Goal: Task Accomplishment & Management: Use online tool/utility

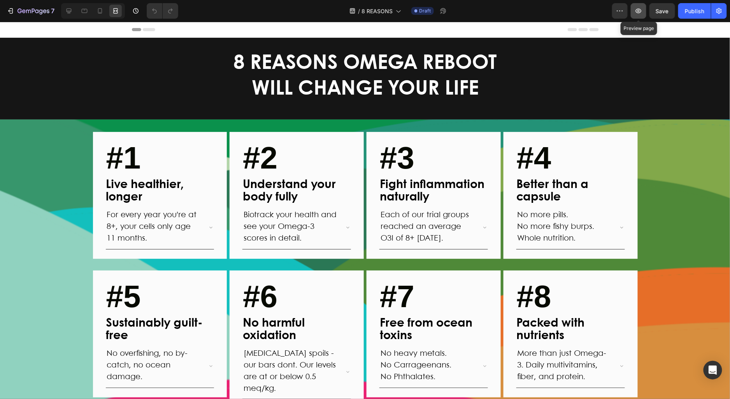
click at [638, 14] on icon "button" at bounding box center [639, 11] width 8 height 8
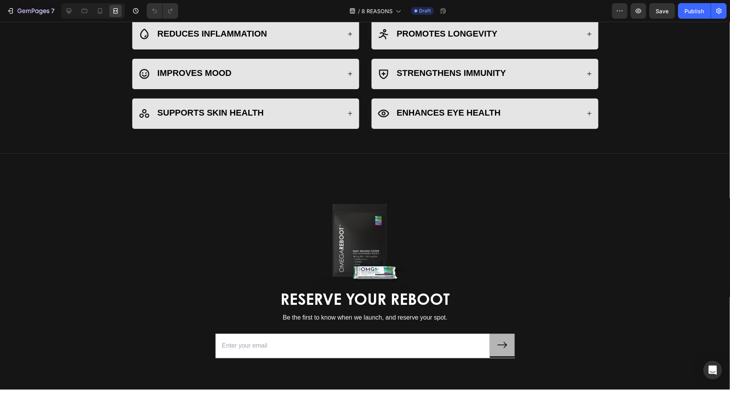
scroll to position [516, 0]
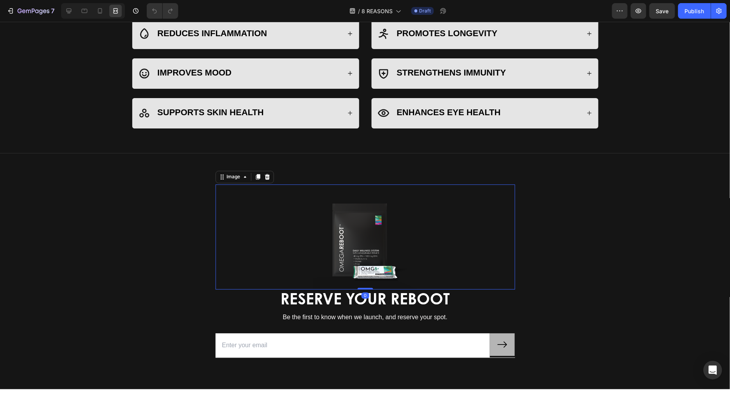
click at [429, 245] on div at bounding box center [366, 236] width 300 height 105
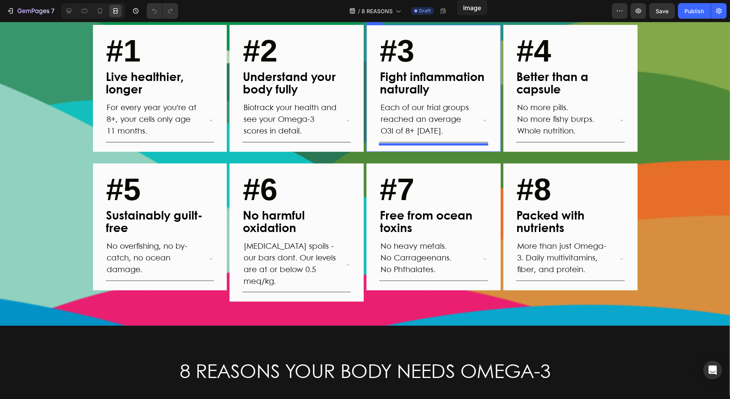
scroll to position [0, 0]
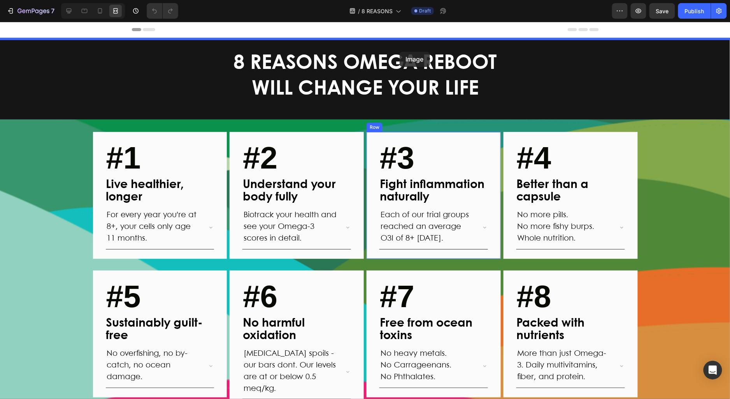
drag, startPoint x: 458, startPoint y: 246, endPoint x: 400, endPoint y: 51, distance: 203.4
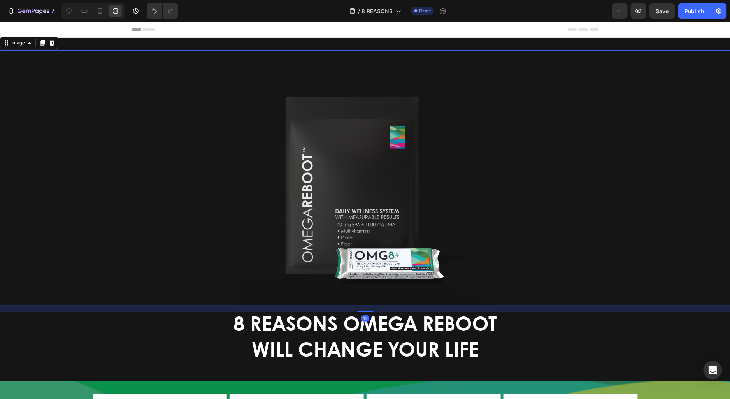
click at [547, 146] on div at bounding box center [365, 178] width 731 height 256
click at [68, 7] on icon at bounding box center [69, 11] width 8 height 8
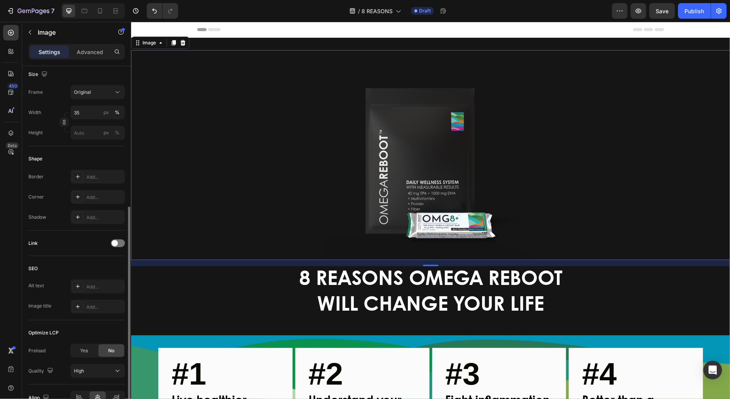
scroll to position [231, 0]
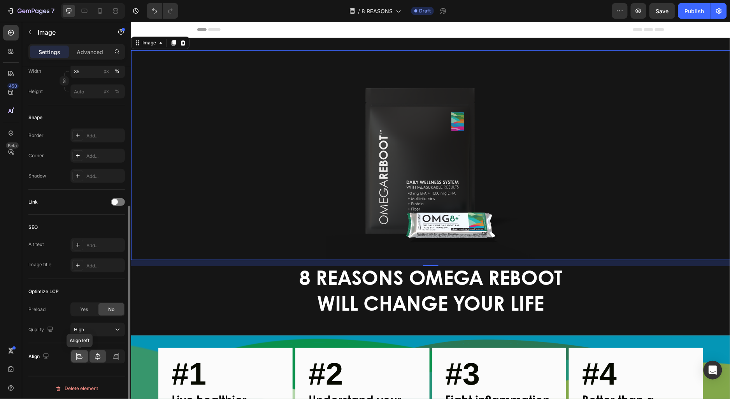
click at [77, 355] on icon at bounding box center [77, 356] width 0 height 7
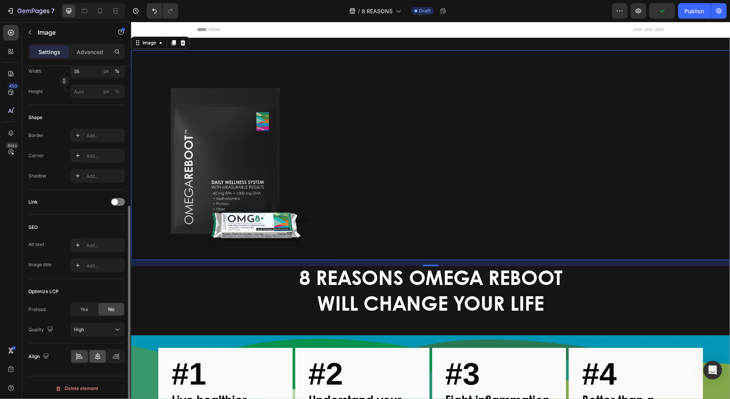
click at [96, 357] on icon at bounding box center [98, 357] width 8 height 8
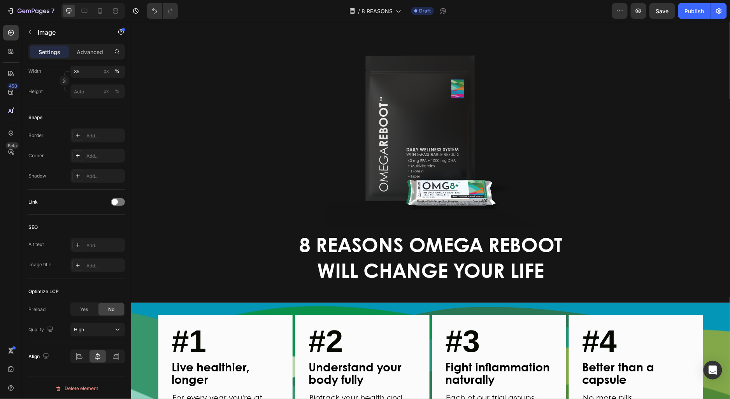
scroll to position [21, 0]
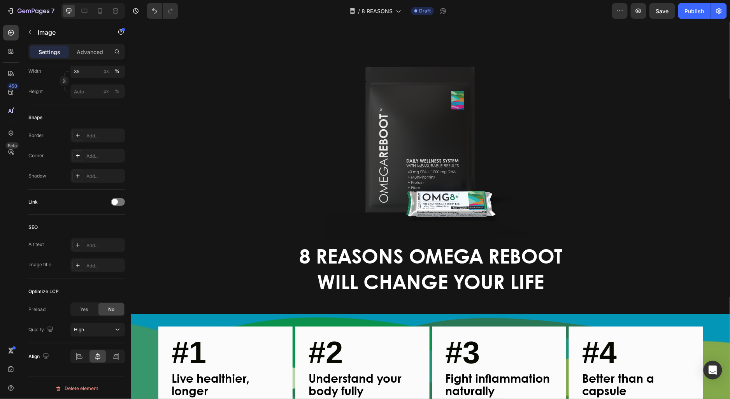
click at [311, 154] on div at bounding box center [431, 133] width 600 height 210
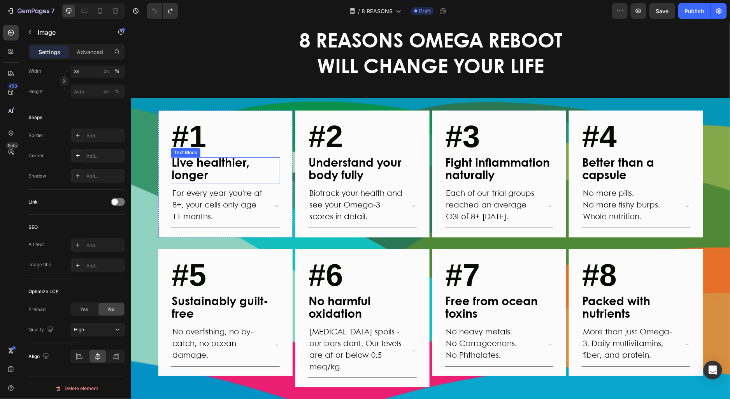
scroll to position [0, 0]
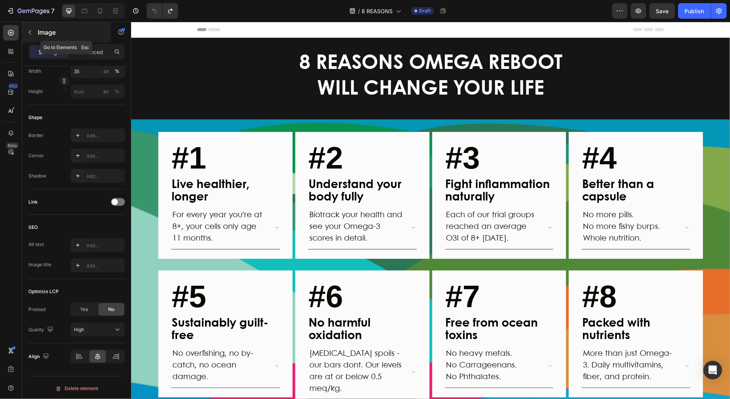
click at [28, 30] on icon "button" at bounding box center [30, 32] width 6 height 6
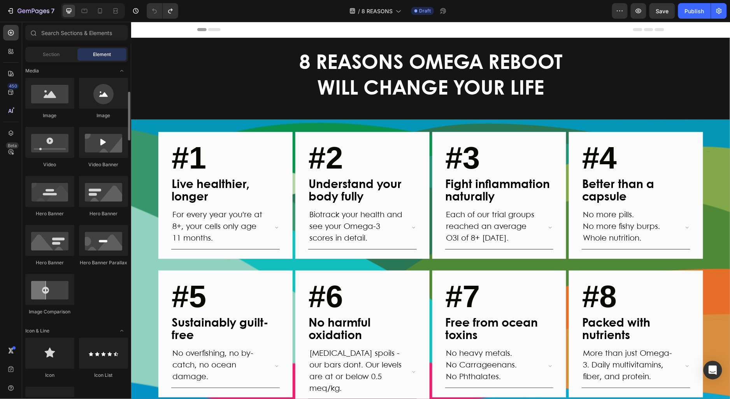
scroll to position [250, 0]
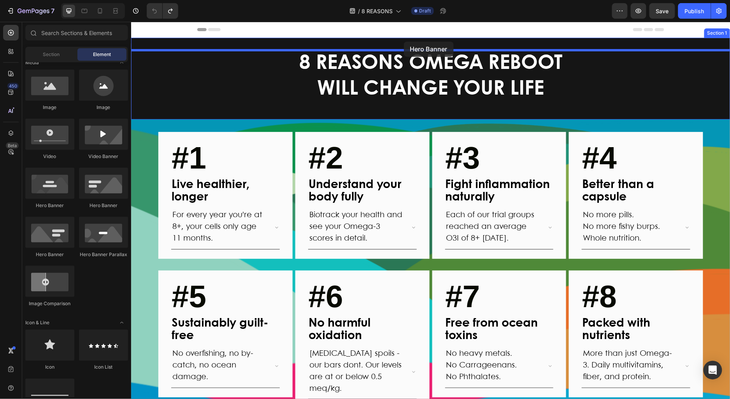
drag, startPoint x: 183, startPoint y: 254, endPoint x: 404, endPoint y: 40, distance: 306.7
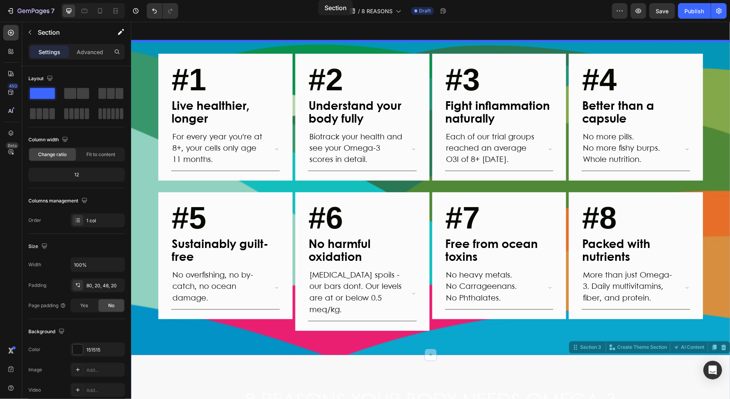
scroll to position [0, 0]
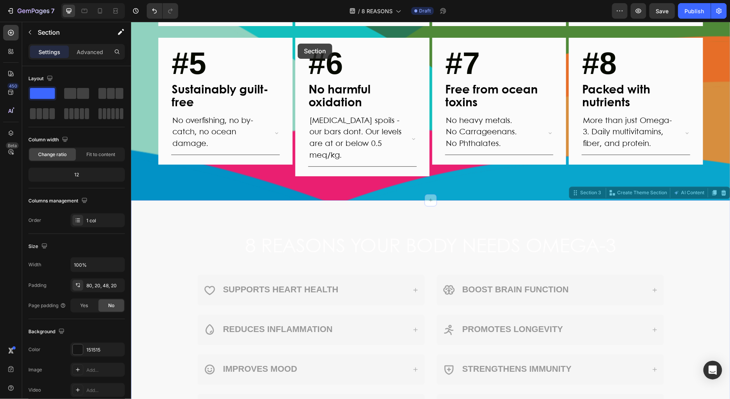
drag, startPoint x: 167, startPoint y: 208, endPoint x: 297, endPoint y: 43, distance: 210.2
click at [297, 43] on div "Header #1 Text block Live healthier, longer Text Block For every year you're at…" at bounding box center [431, 125] width 600 height 1343
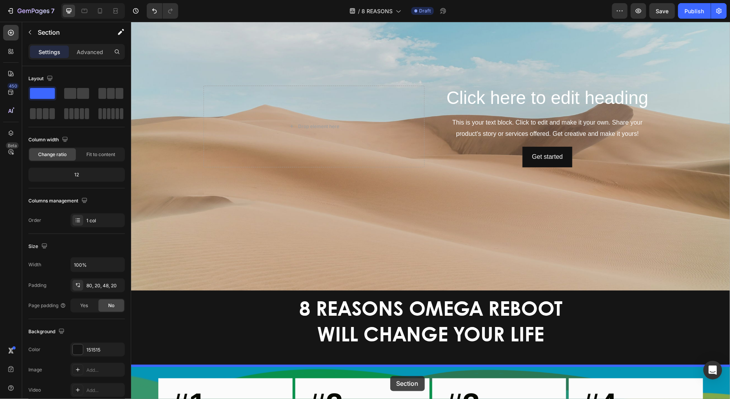
scroll to position [113, 0]
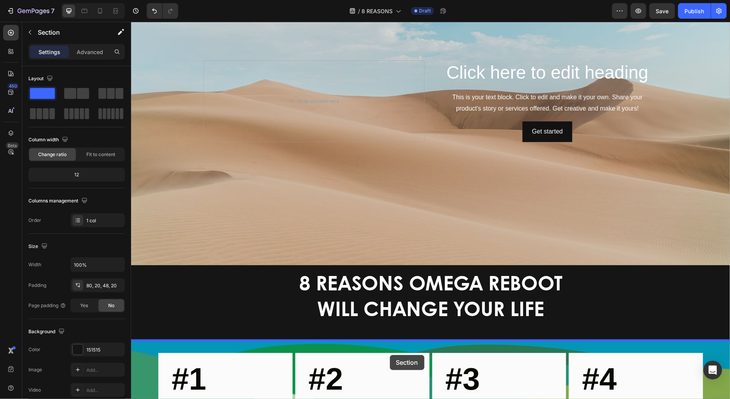
drag, startPoint x: 165, startPoint y: 322, endPoint x: 385, endPoint y: 308, distance: 220.0
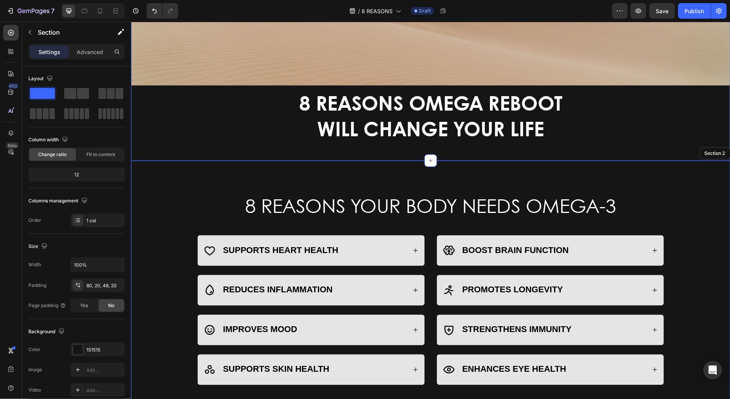
scroll to position [293, 0]
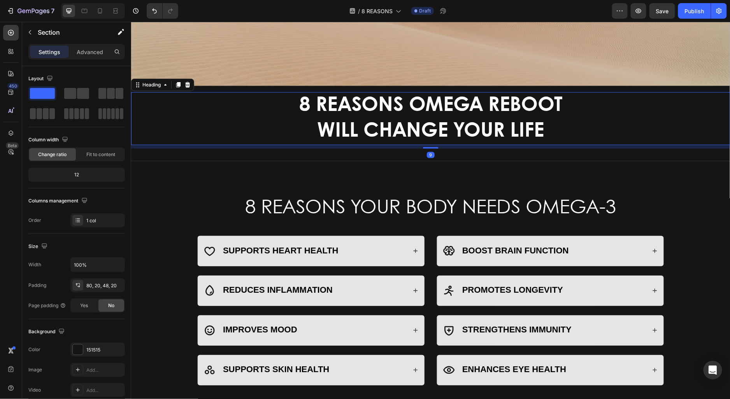
click at [412, 127] on span "WILL CHANGE YOUR LIFE" at bounding box center [430, 130] width 227 height 19
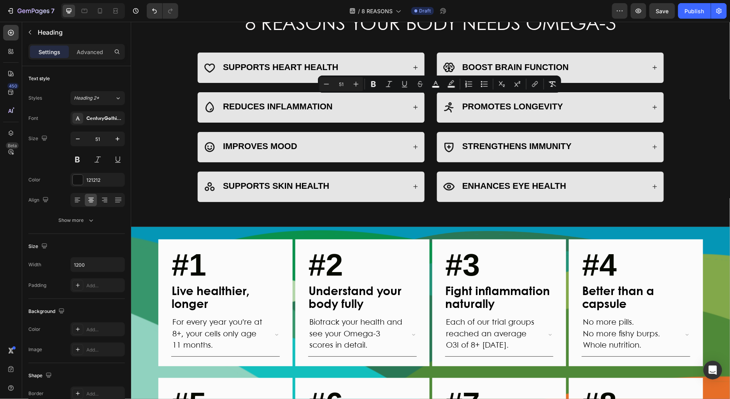
type input "16"
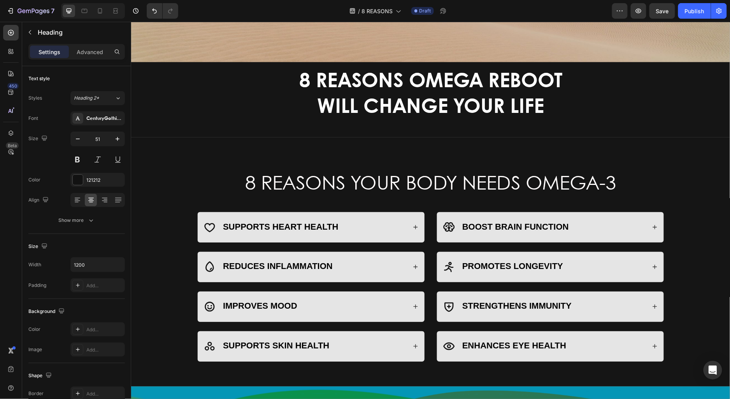
scroll to position [306, 0]
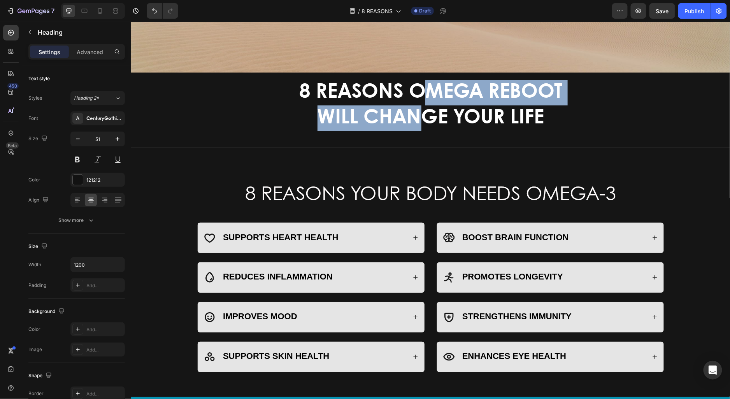
drag, startPoint x: 430, startPoint y: 86, endPoint x: 429, endPoint y: 104, distance: 18.7
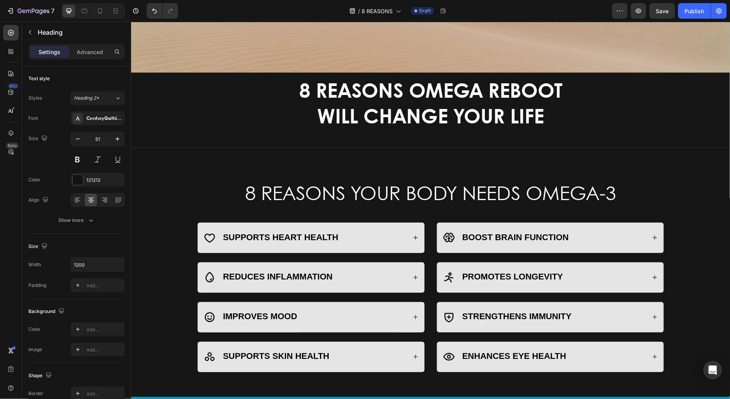
click at [254, 93] on p "8 REASONS OMEGA REBOOT WILL CHANGE YOUR LIFE" at bounding box center [431, 105] width 466 height 52
click at [291, 127] on p "8 REASONS OMEGA REBOOT WILL CHANGE YOUR LIFE" at bounding box center [431, 105] width 466 height 52
click at [425, 128] on p "8 REASONS OMEGA REBOOT WILL CHANGE YOUR LIFE" at bounding box center [431, 105] width 466 height 52
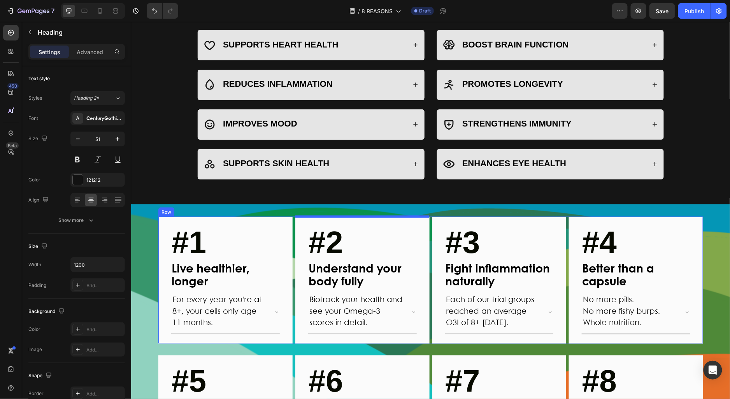
scroll to position [540, 0]
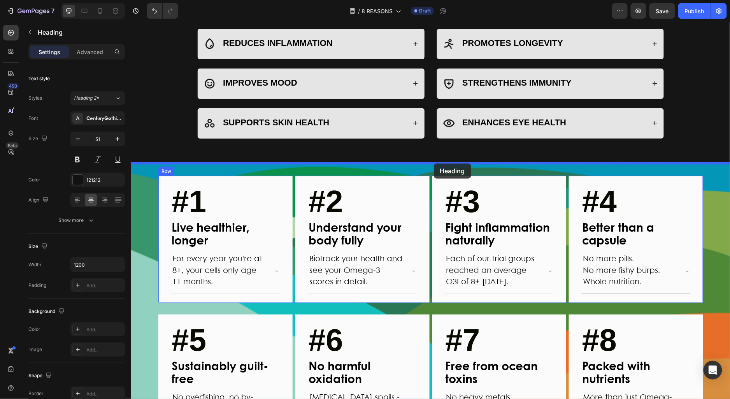
drag, startPoint x: 586, startPoint y: 109, endPoint x: 434, endPoint y: 164, distance: 162.1
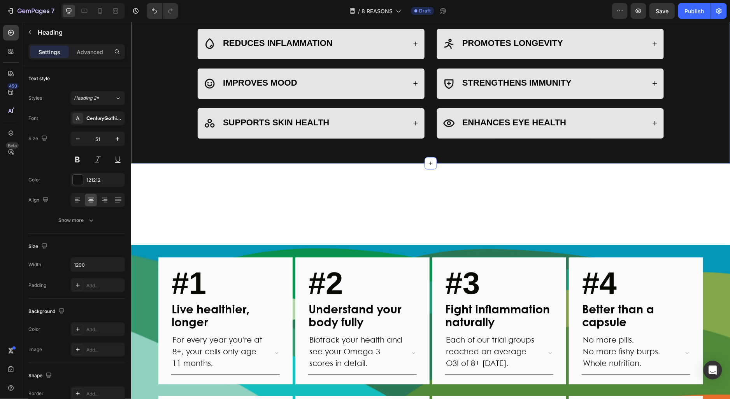
click at [167, 127] on div "8 REASONS YOUR BODY NEEDS OMEGA-3 Heading Row SUPPORTS HEART HEALTH REDUCES INF…" at bounding box center [431, 44] width 584 height 199
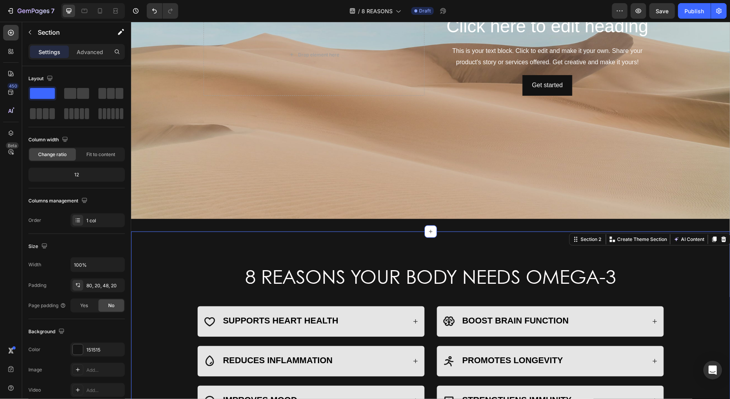
scroll to position [0, 0]
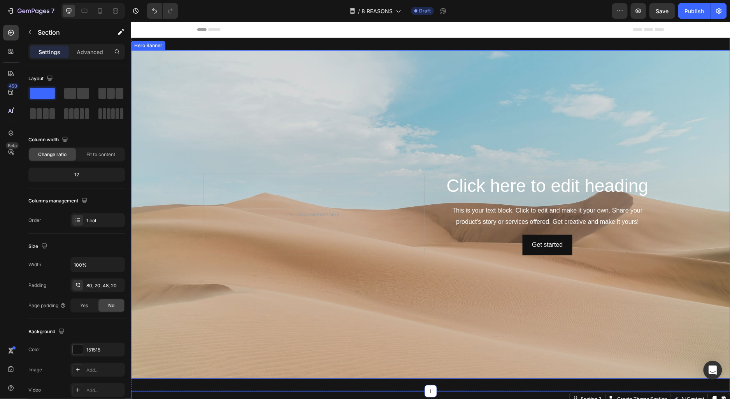
click at [294, 176] on div "Drop element here" at bounding box center [313, 214] width 221 height 82
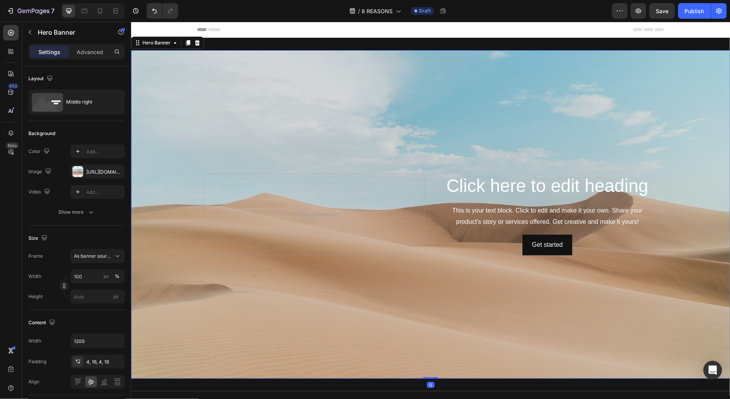
click at [303, 80] on div "Background Image" at bounding box center [431, 214] width 600 height 329
click at [116, 170] on icon "button" at bounding box center [116, 171] width 3 height 3
type input "Auto"
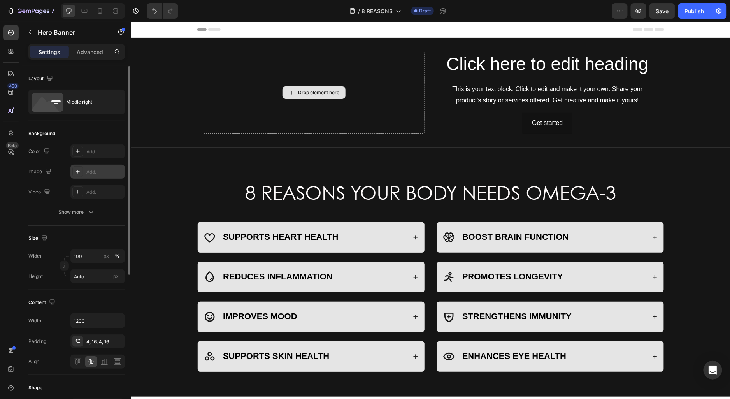
click at [312, 92] on div "Drop element here" at bounding box center [318, 92] width 41 height 6
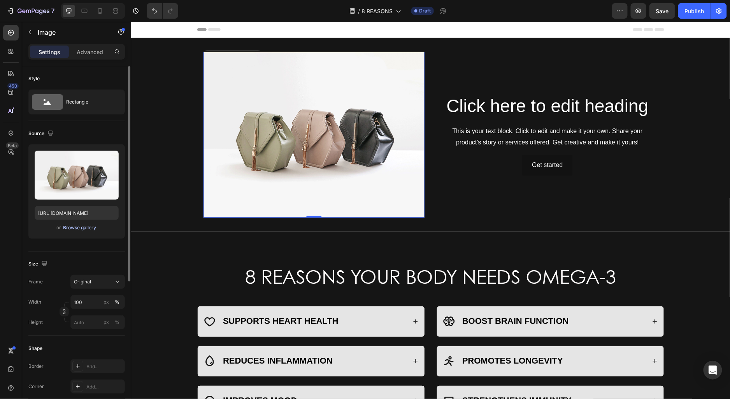
click at [76, 231] on button "Browse gallery" at bounding box center [80, 228] width 34 height 8
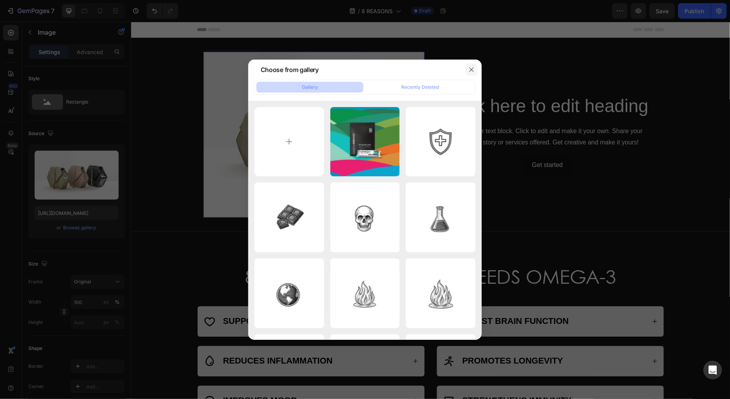
click at [473, 72] on icon "button" at bounding box center [472, 70] width 6 height 6
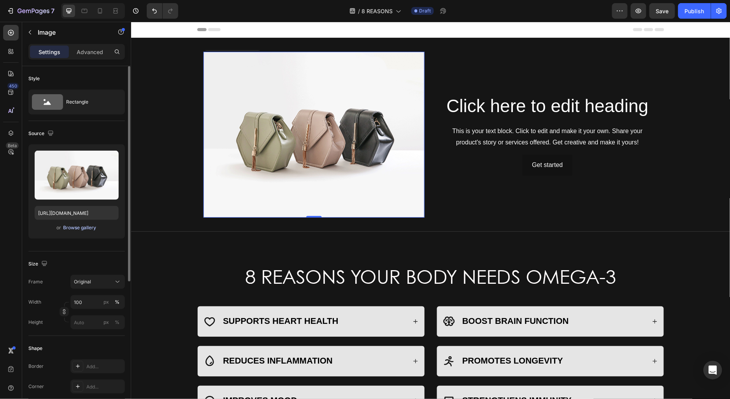
click at [85, 228] on div "Browse gallery" at bounding box center [79, 227] width 33 height 7
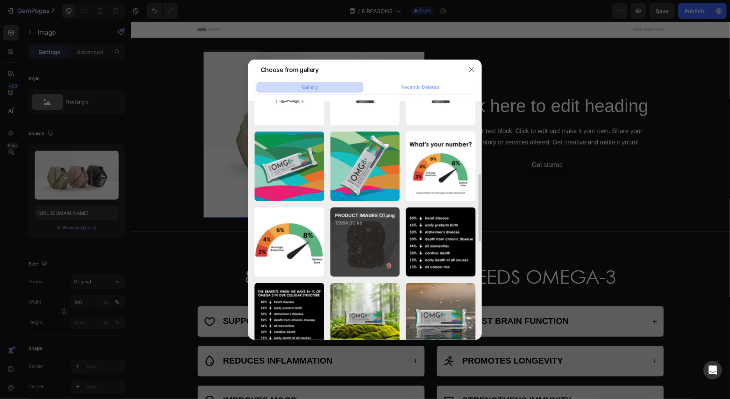
scroll to position [357, 0]
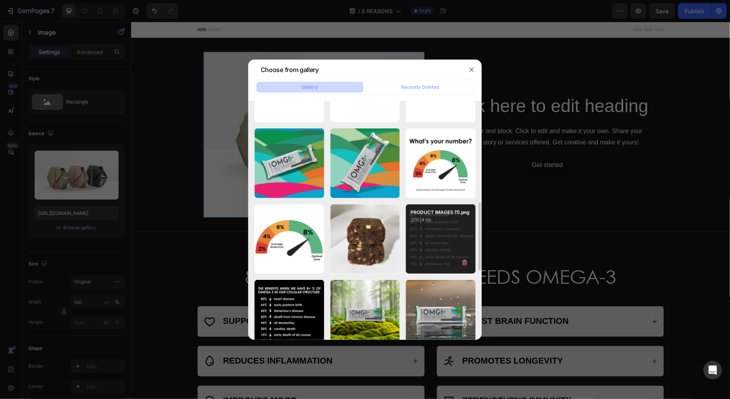
click at [438, 222] on p "378.14 kb" at bounding box center [441, 220] width 60 height 8
type input "[URL][DOMAIN_NAME]"
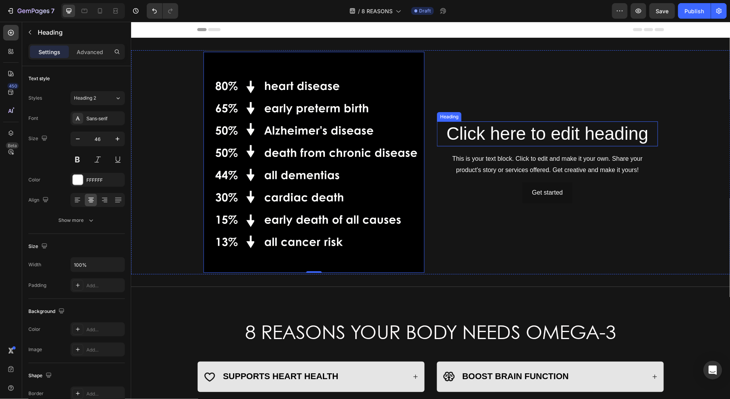
click at [598, 136] on h2 "Click here to edit heading" at bounding box center [547, 133] width 221 height 25
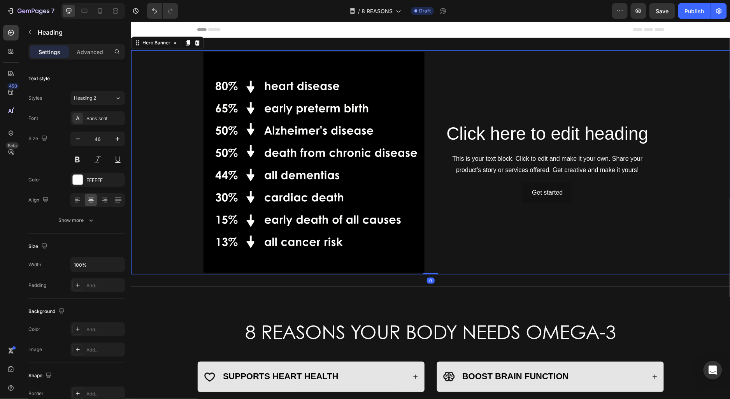
click at [676, 81] on div "Background Image" at bounding box center [431, 162] width 600 height 224
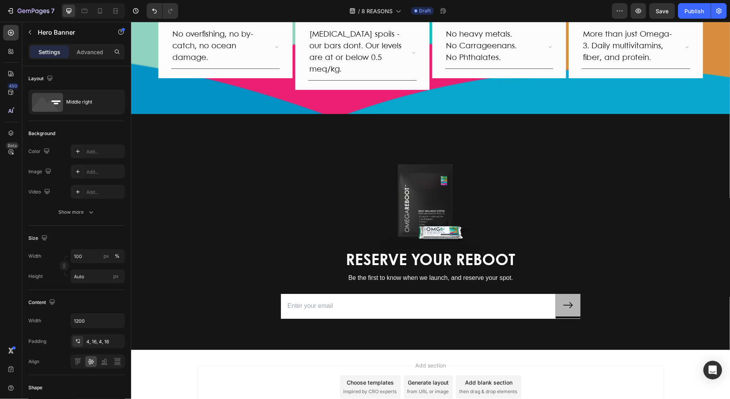
scroll to position [866, 0]
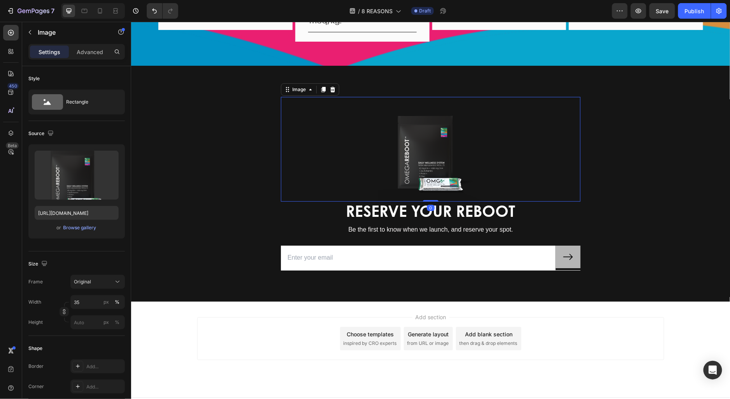
click at [554, 140] on div at bounding box center [431, 149] width 300 height 105
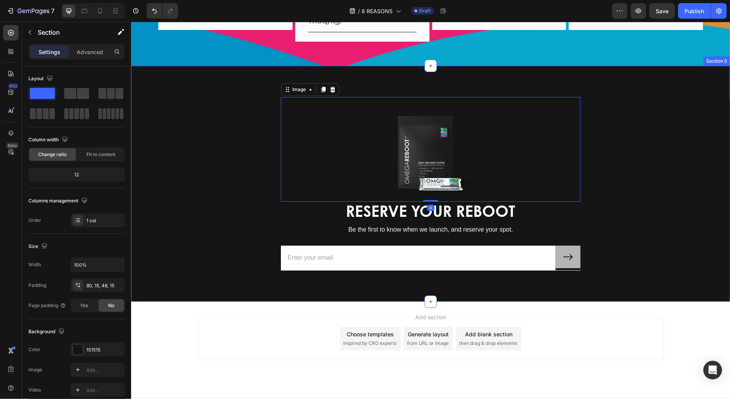
click at [658, 157] on div "Image 0 RESERVE YOUR REBOOT Heading Be the first to know when we launch, and re…" at bounding box center [431, 190] width 588 height 186
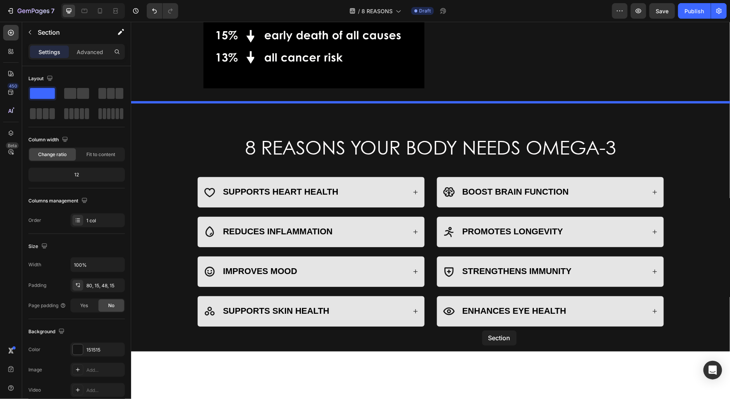
scroll to position [188, 0]
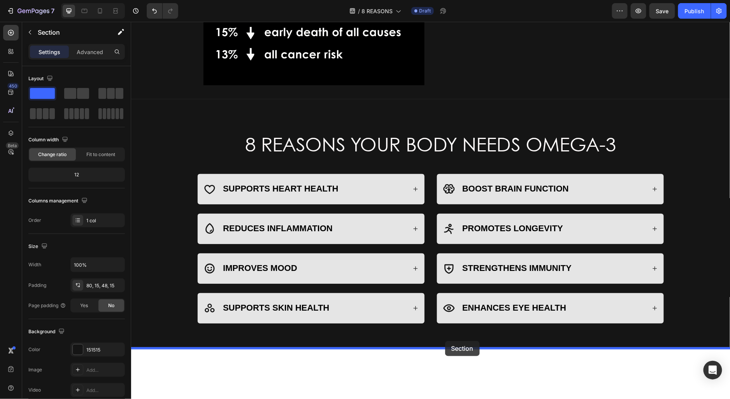
drag, startPoint x: 658, startPoint y: 157, endPoint x: 445, endPoint y: 345, distance: 283.6
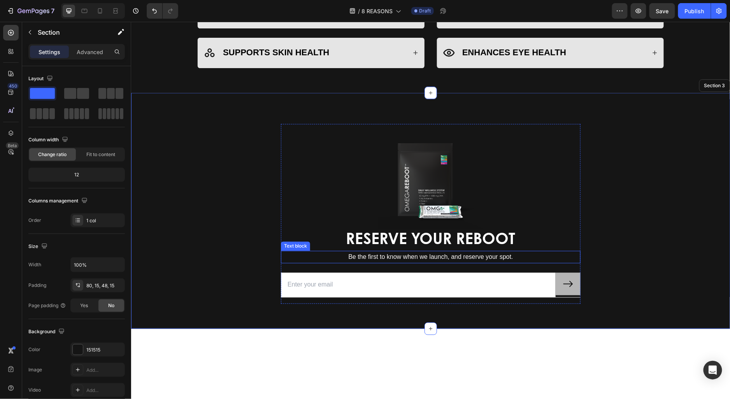
scroll to position [438, 0]
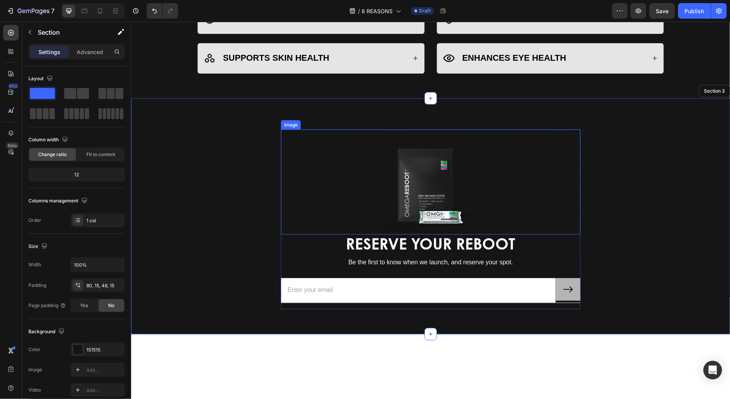
click at [364, 188] on div at bounding box center [431, 181] width 300 height 105
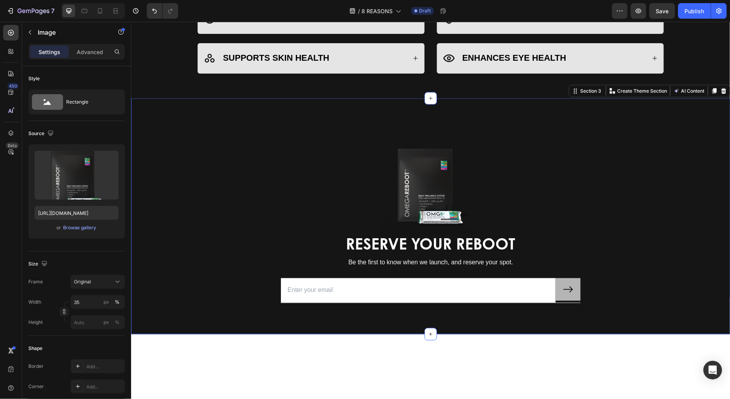
click at [220, 253] on div "Image RESERVE YOUR REBOOT Heading Be the first to know when we launch, and rese…" at bounding box center [431, 222] width 588 height 186
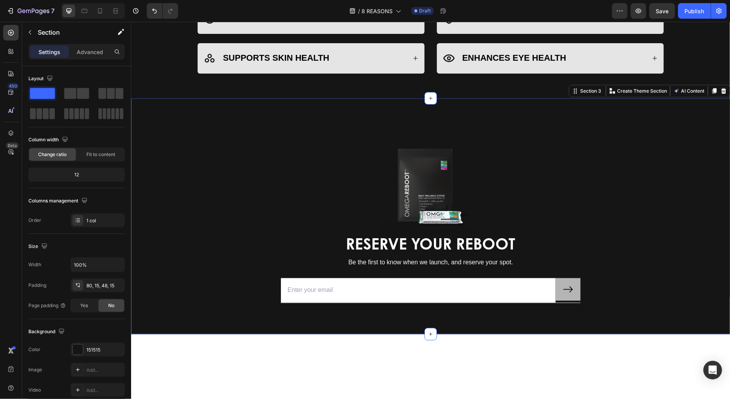
click at [248, 175] on div "Image RESERVE YOUR REBOOT Heading Be the first to know when we launch, and rese…" at bounding box center [431, 222] width 588 height 186
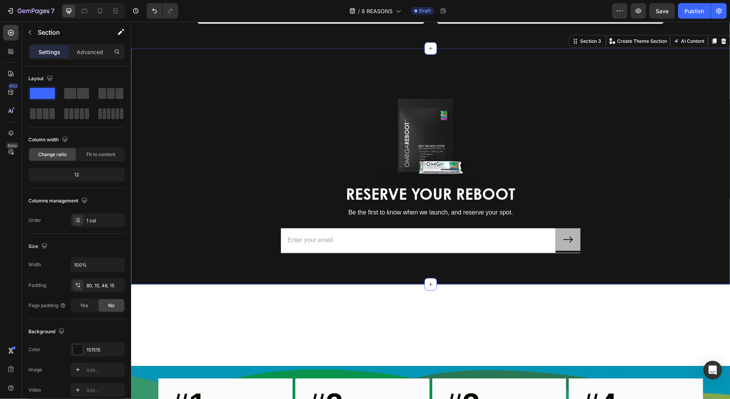
scroll to position [493, 0]
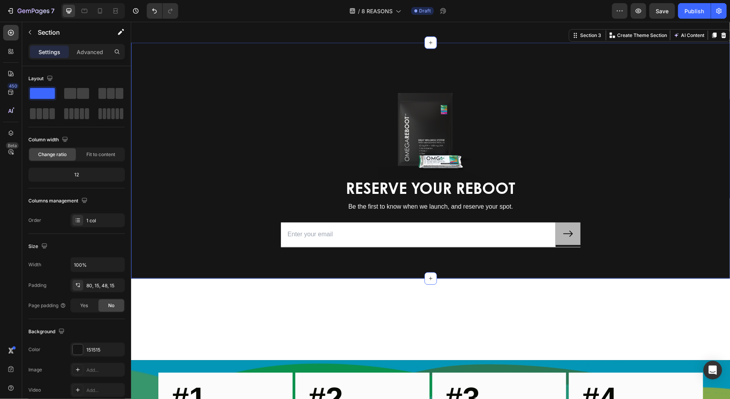
click at [342, 260] on div "Image RESERVE YOUR REBOOT Heading Be the first to know when we launch, and rese…" at bounding box center [431, 160] width 600 height 236
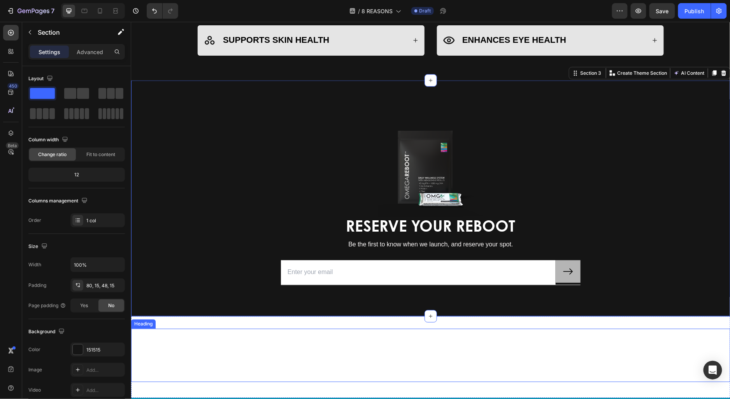
scroll to position [439, 0]
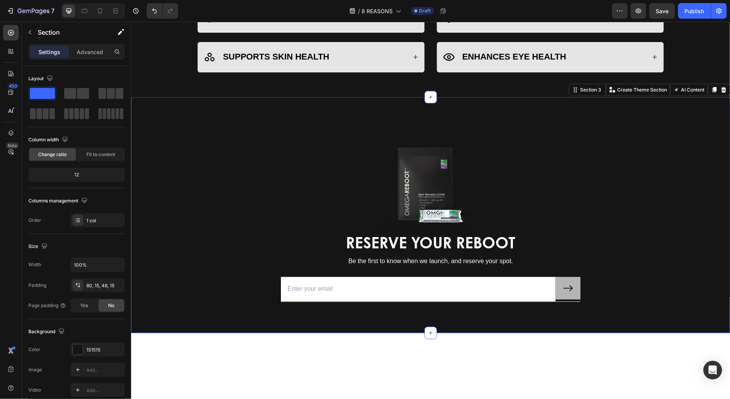
click at [436, 123] on div "Image RESERVE YOUR REBOOT Heading Be the first to know when we launch, and rese…" at bounding box center [431, 215] width 600 height 236
click at [27, 32] on icon "button" at bounding box center [30, 32] width 6 height 6
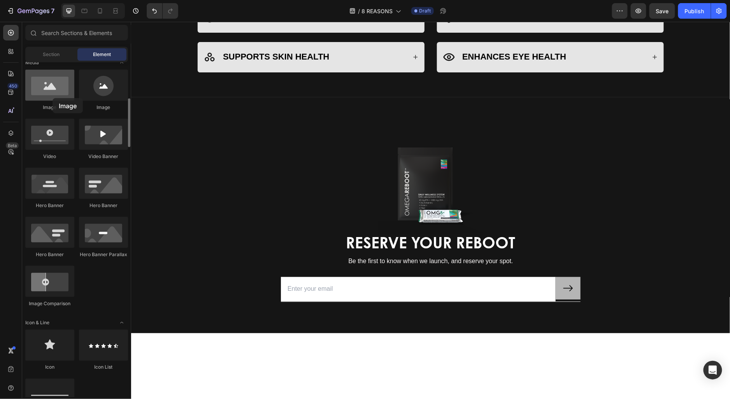
click at [53, 98] on div at bounding box center [49, 85] width 49 height 31
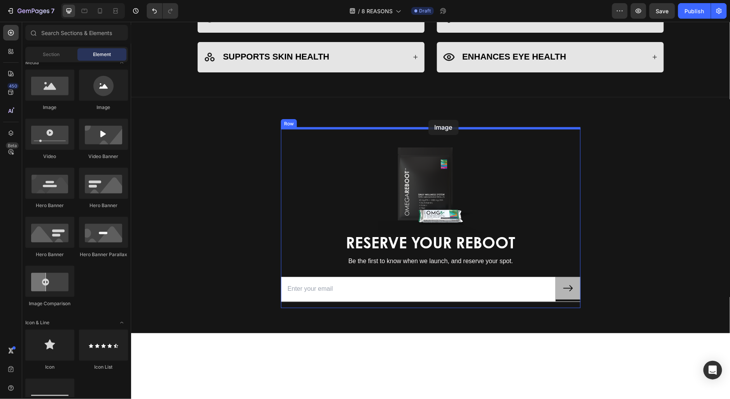
drag, startPoint x: 182, startPoint y: 107, endPoint x: 428, endPoint y: 121, distance: 246.8
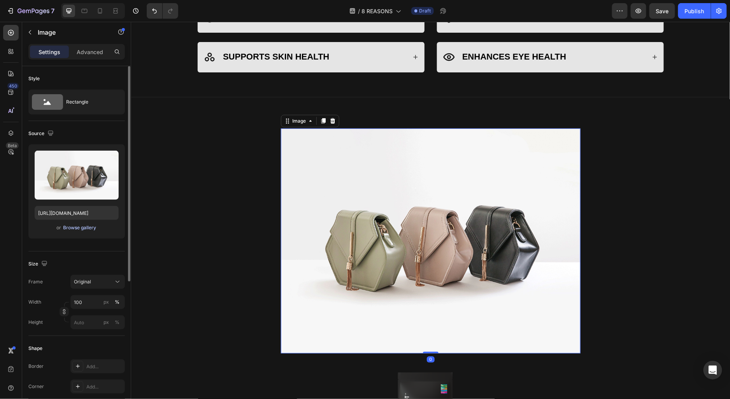
click at [77, 230] on div "Browse gallery" at bounding box center [79, 227] width 33 height 7
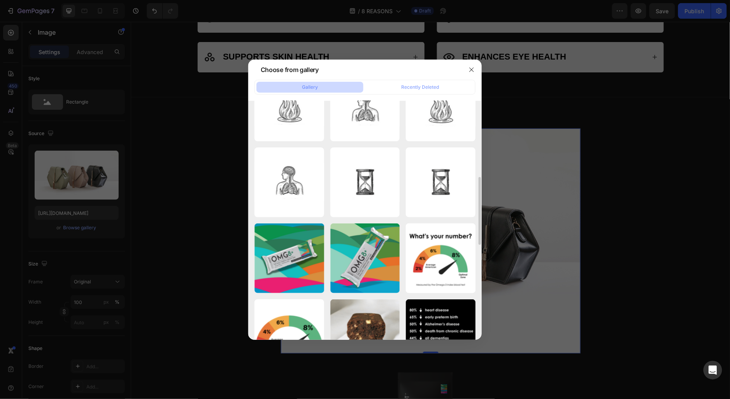
scroll to position [264, 0]
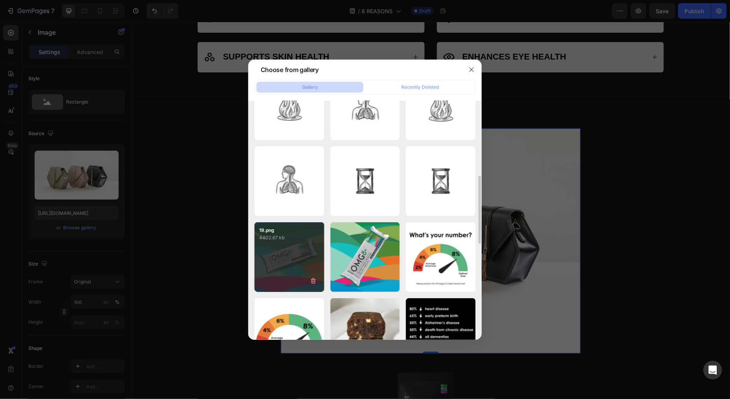
click at [293, 256] on div "19.png 4402.67 kb" at bounding box center [290, 257] width 70 height 70
type input "[URL][DOMAIN_NAME]"
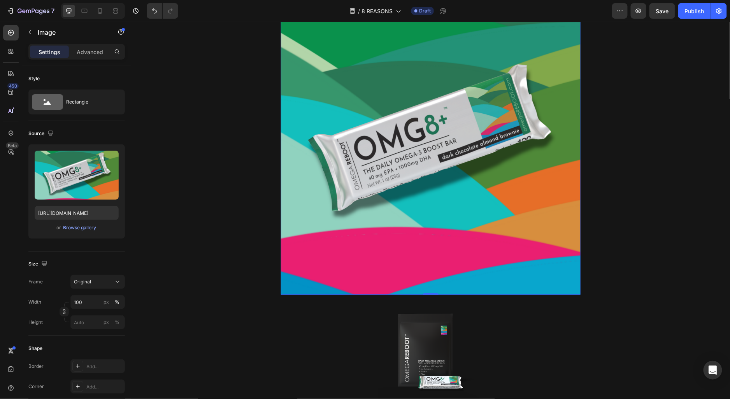
scroll to position [579, 0]
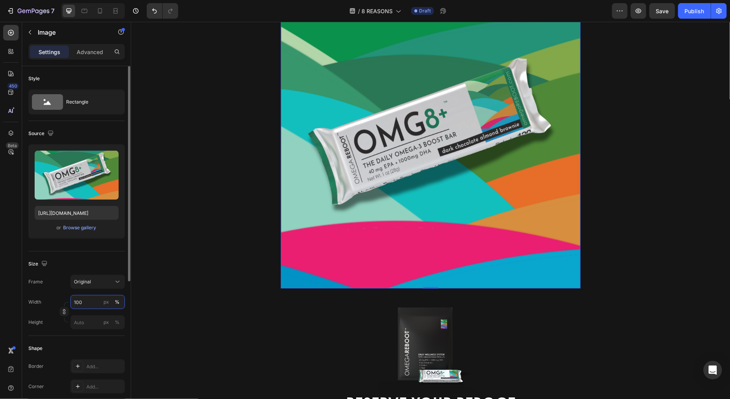
click at [92, 301] on input "100" at bounding box center [97, 302] width 55 height 14
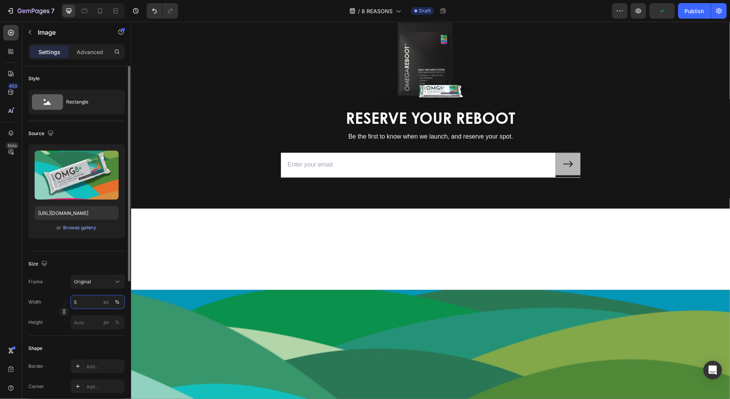
type input "50"
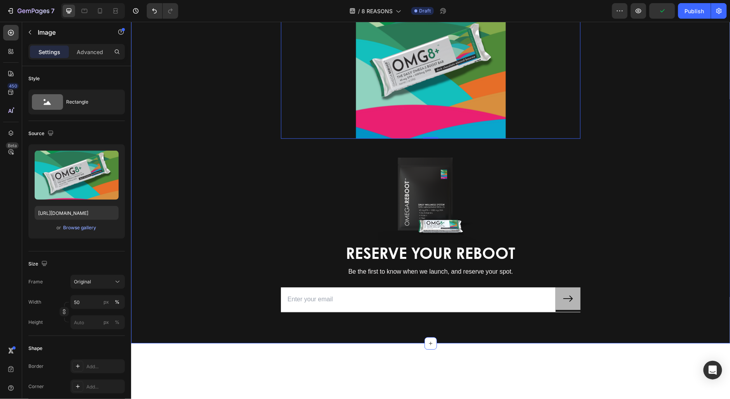
click at [195, 245] on div "Image 0 Image RESERVE YOUR REBOOT Heading Be the first to know when we launch, …" at bounding box center [431, 156] width 588 height 336
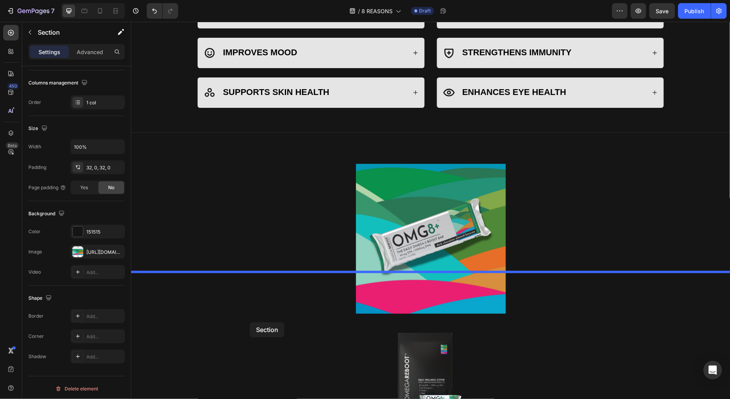
scroll to position [266, 0]
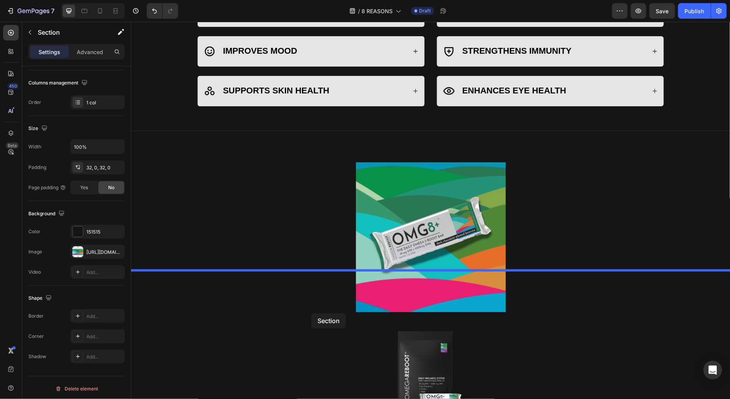
drag, startPoint x: 149, startPoint y: 307, endPoint x: 311, endPoint y: 313, distance: 162.1
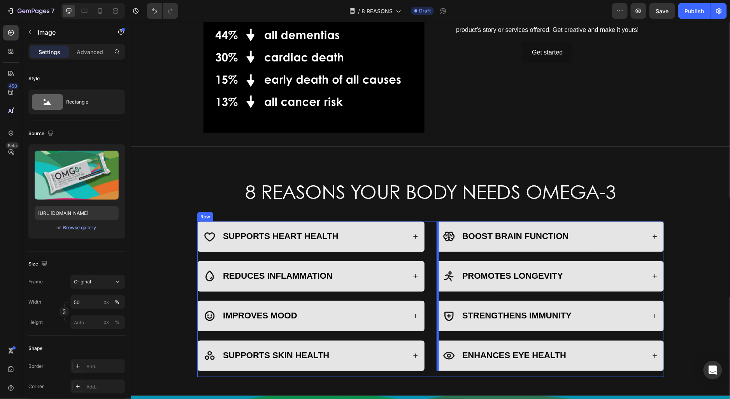
scroll to position [241, 0]
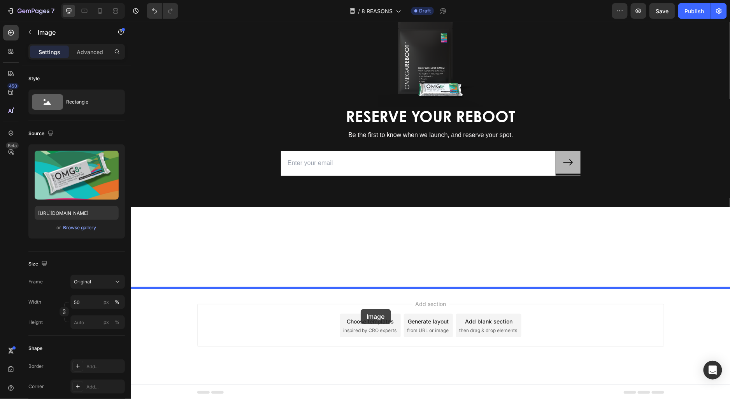
drag, startPoint x: 395, startPoint y: 330, endPoint x: 359, endPoint y: 291, distance: 52.9
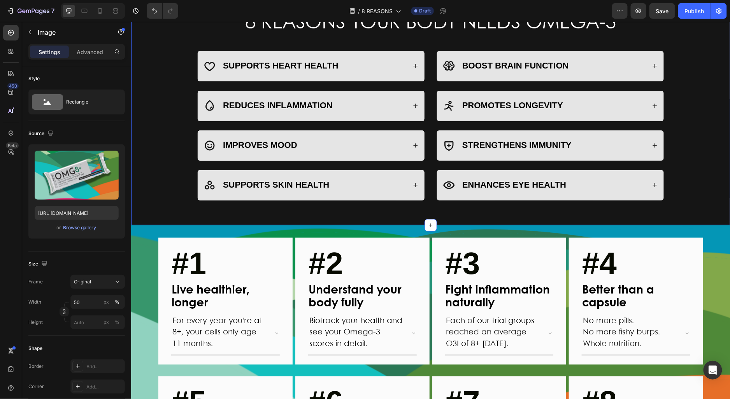
scroll to position [311, 0]
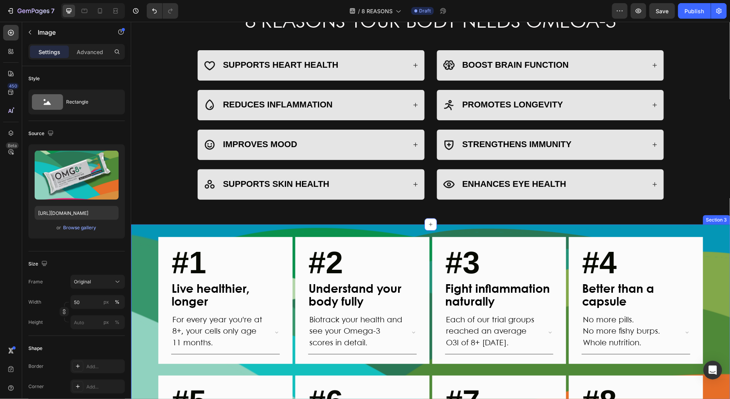
click at [141, 272] on div "#1 Text block Live healthier, longer Text Block For every year you're at 8+, yo…" at bounding box center [431, 381] width 600 height 289
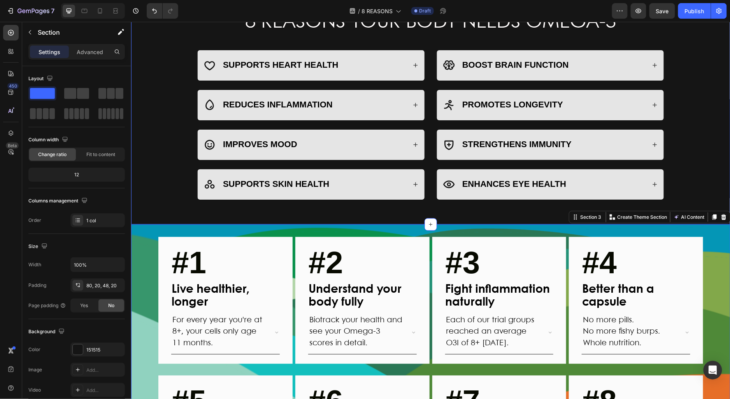
click at [144, 159] on div "8 REASONS YOUR BODY NEEDS OMEGA-3 Heading Row SUPPORTS HEART HEALTH REDUCES INF…" at bounding box center [431, 105] width 584 height 199
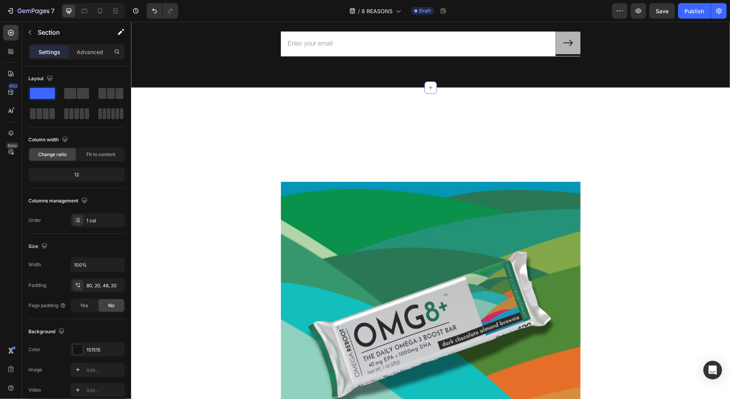
scroll to position [884, 0]
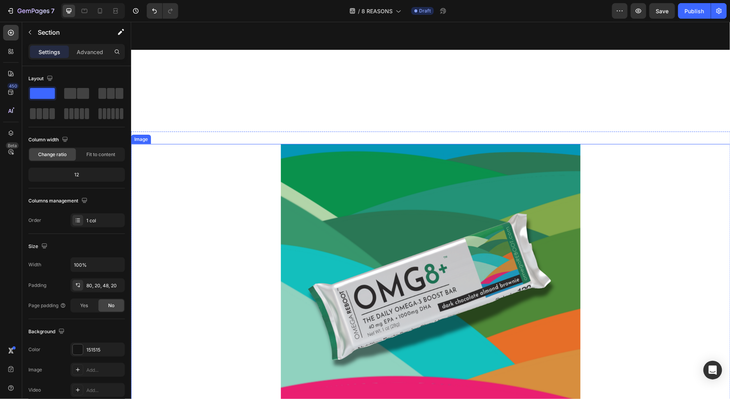
click at [445, 253] on img at bounding box center [431, 294] width 300 height 300
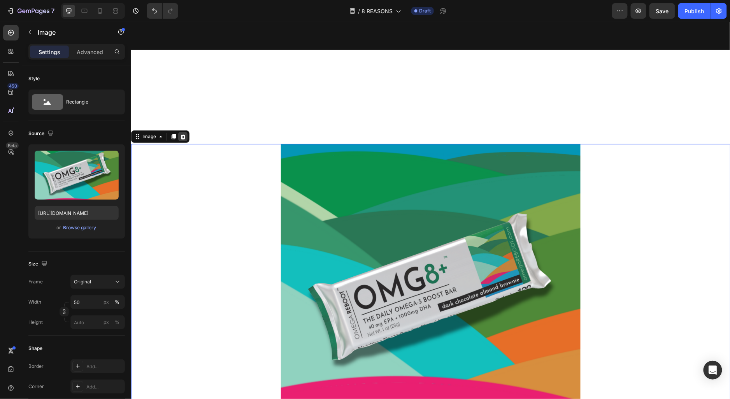
click at [183, 137] on icon at bounding box center [182, 136] width 5 height 5
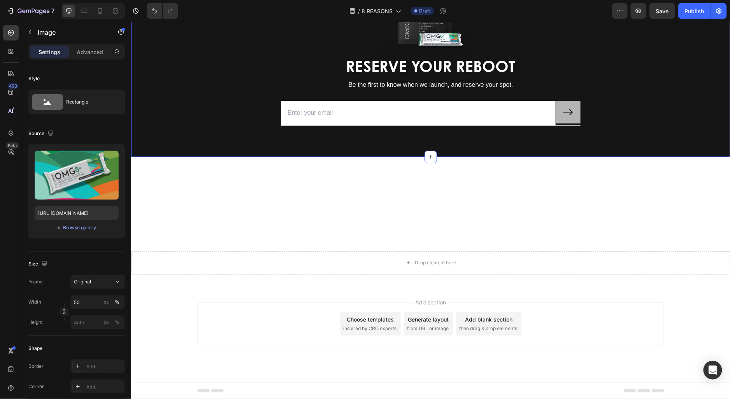
scroll to position [775, 0]
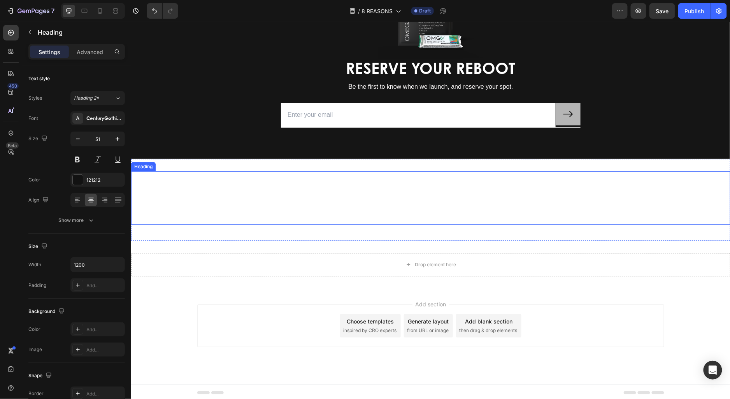
click at [315, 214] on h2 "8 REASONS OMEGA REBOOT WILL CHANGE YOUR LIFE" at bounding box center [430, 197] width 467 height 53
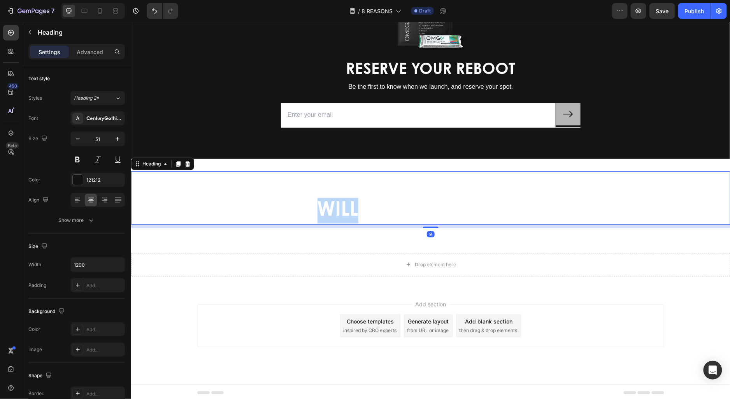
click at [315, 214] on h2 "8 REASONS OMEGA REBOOT WILL CHANGE YOUR LIFE" at bounding box center [430, 197] width 467 height 53
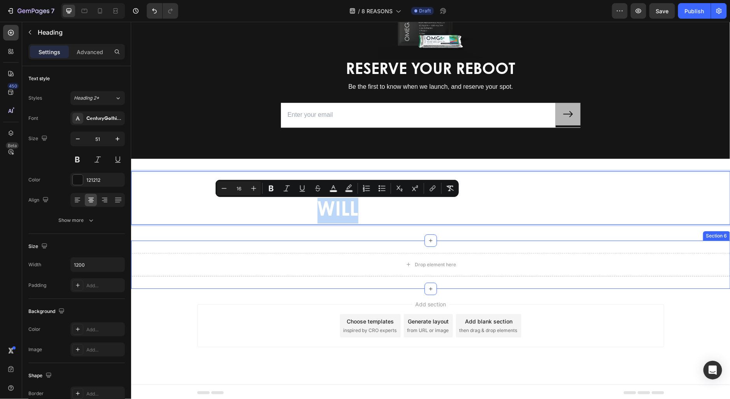
click at [246, 275] on div "Drop element here Section 6" at bounding box center [431, 264] width 600 height 48
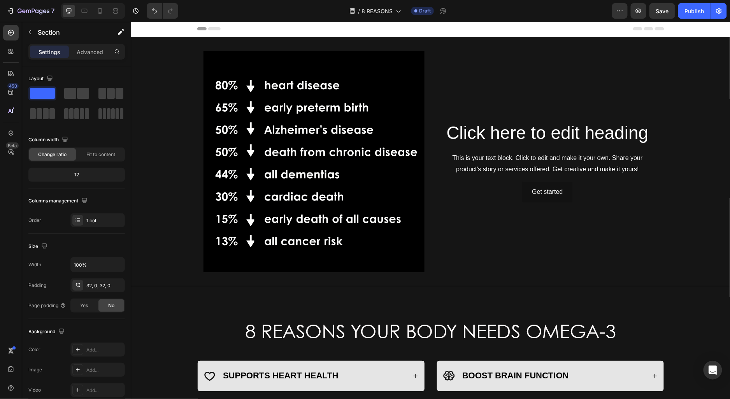
scroll to position [0, 0]
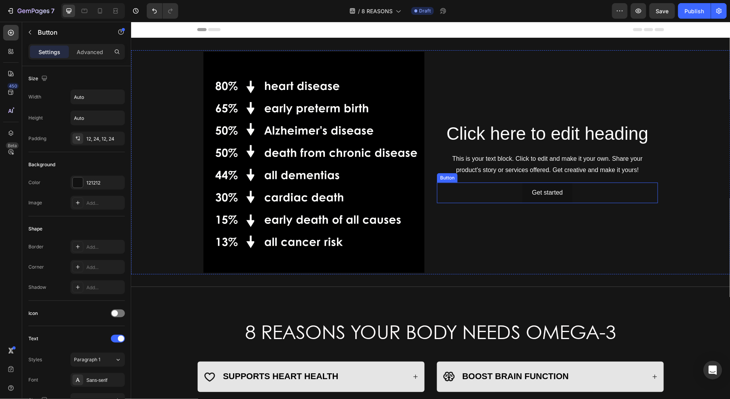
click at [580, 186] on div "Get started Button" at bounding box center [547, 192] width 221 height 21
click at [170, 205] on div "Background Image" at bounding box center [431, 162] width 600 height 224
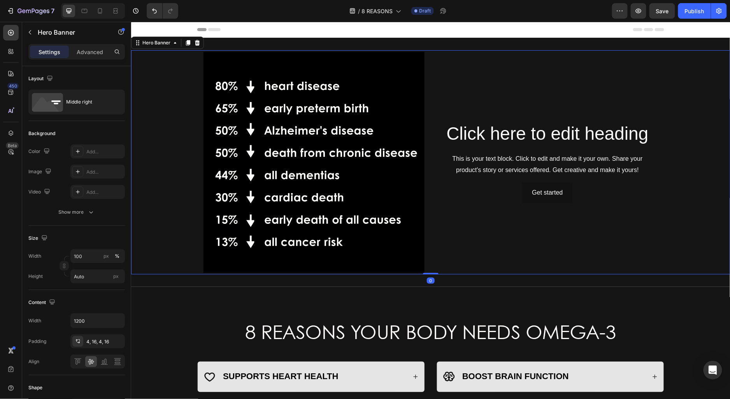
click at [170, 203] on div "Background Image" at bounding box center [431, 162] width 600 height 224
click at [197, 44] on icon at bounding box center [197, 42] width 5 height 5
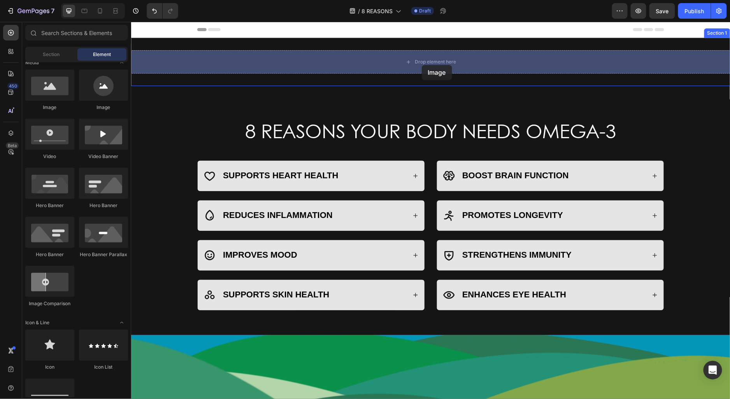
drag, startPoint x: 172, startPoint y: 120, endPoint x: 422, endPoint y: 65, distance: 255.1
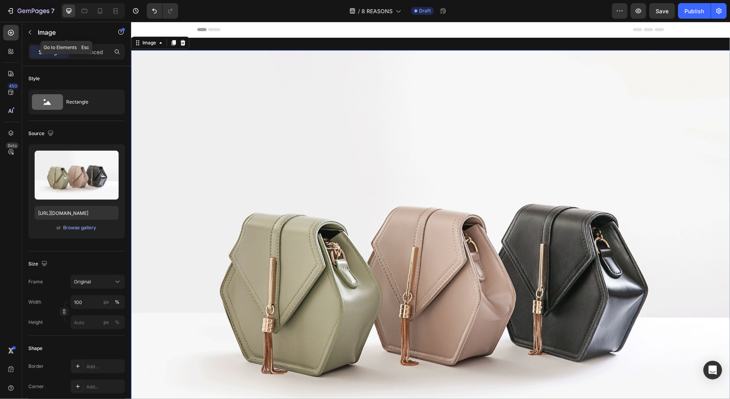
click at [33, 30] on button "button" at bounding box center [30, 32] width 12 height 12
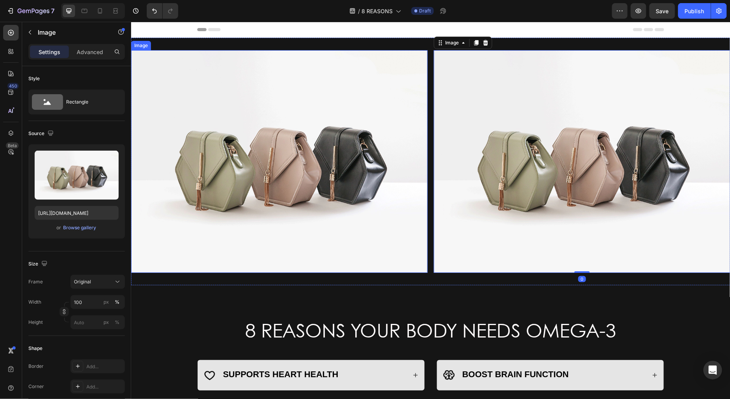
click at [280, 167] on img at bounding box center [279, 161] width 297 height 223
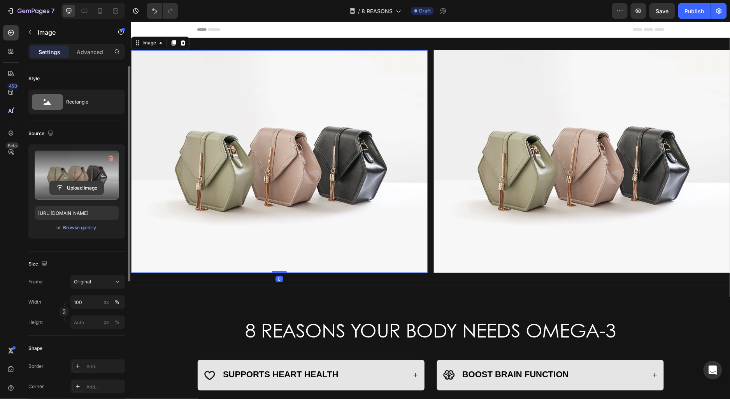
click at [68, 191] on input "file" at bounding box center [77, 187] width 54 height 13
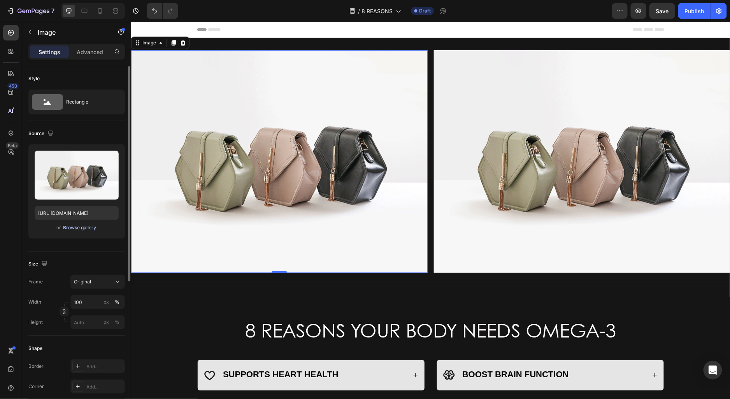
click at [76, 226] on div "Browse gallery" at bounding box center [79, 227] width 33 height 7
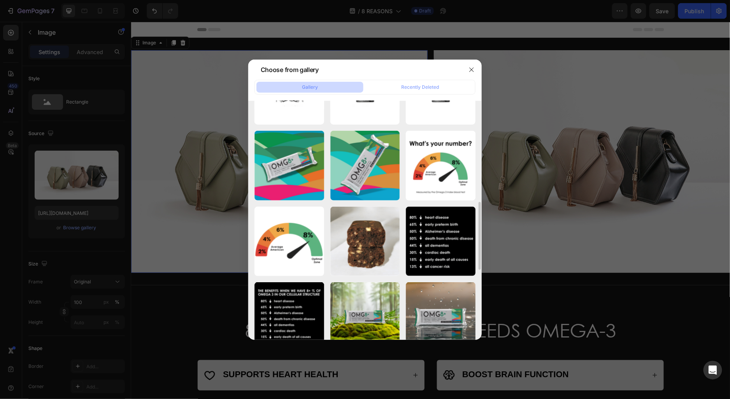
scroll to position [352, 0]
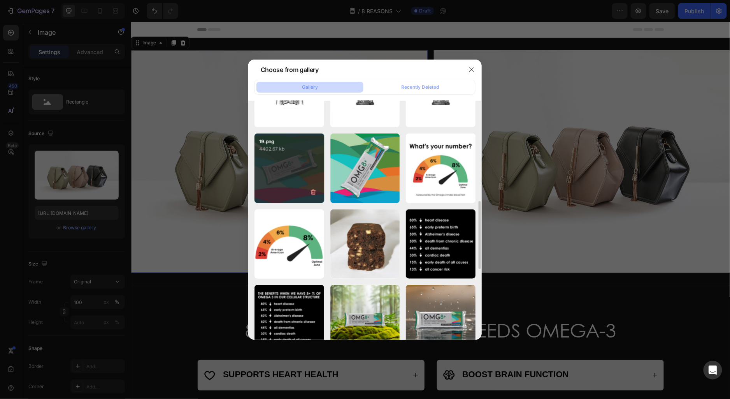
click at [298, 165] on div "19.png 4402.67 kb" at bounding box center [290, 169] width 70 height 70
type input "[URL][DOMAIN_NAME]"
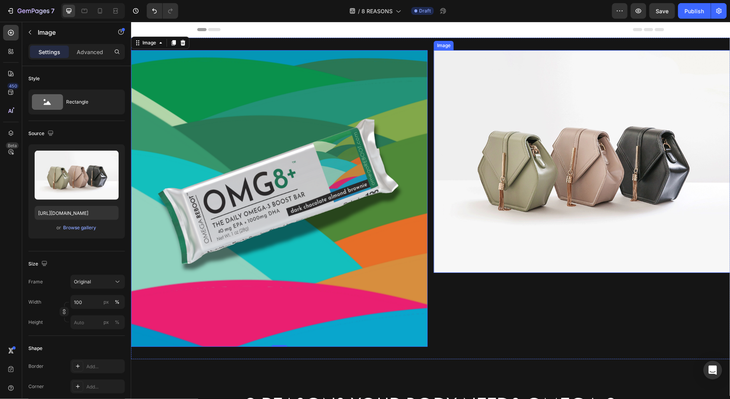
click at [568, 149] on img at bounding box center [582, 161] width 297 height 223
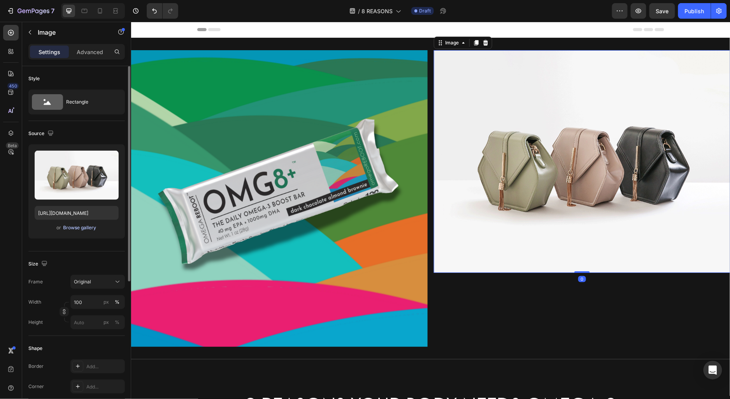
click at [79, 226] on div "Browse gallery" at bounding box center [79, 227] width 33 height 7
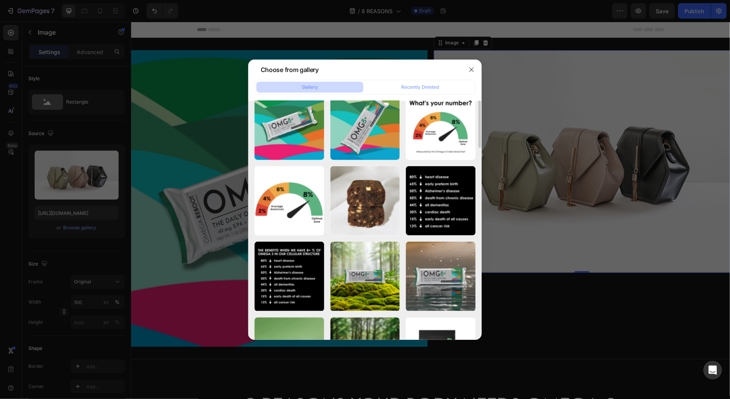
scroll to position [427, 0]
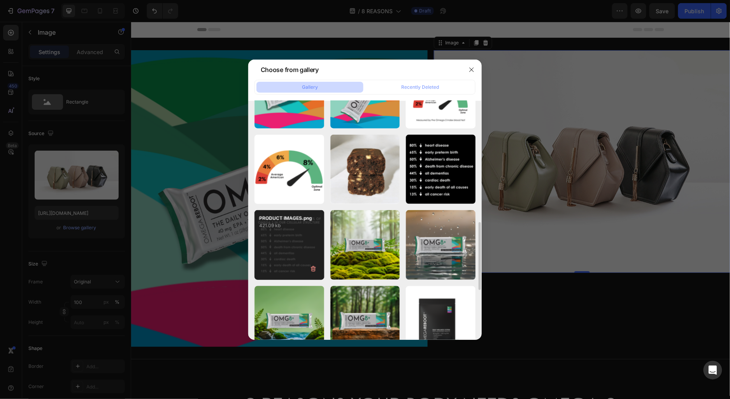
click at [278, 239] on div "PRODUCT IMAGES.png 421.09 kb" at bounding box center [290, 245] width 70 height 70
type input "[URL][DOMAIN_NAME]"
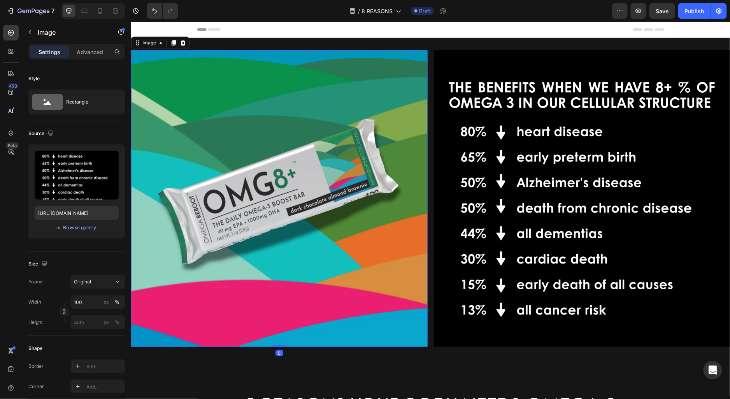
click at [306, 212] on img at bounding box center [279, 198] width 297 height 297
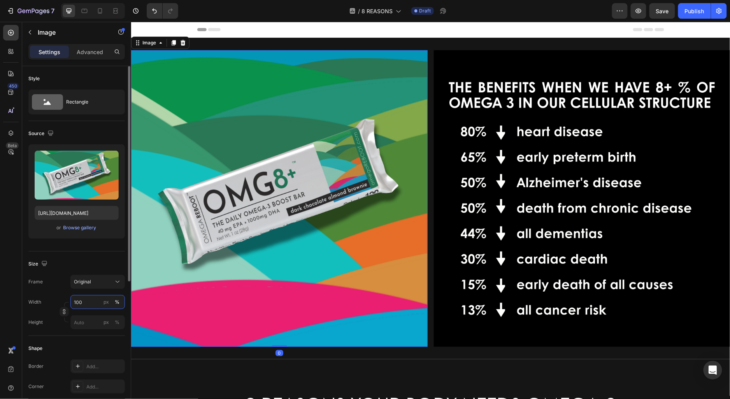
click at [100, 300] on input "100" at bounding box center [97, 302] width 55 height 14
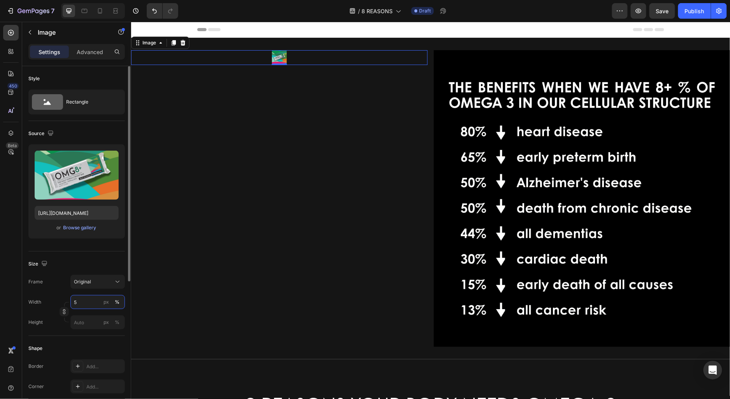
type input "50"
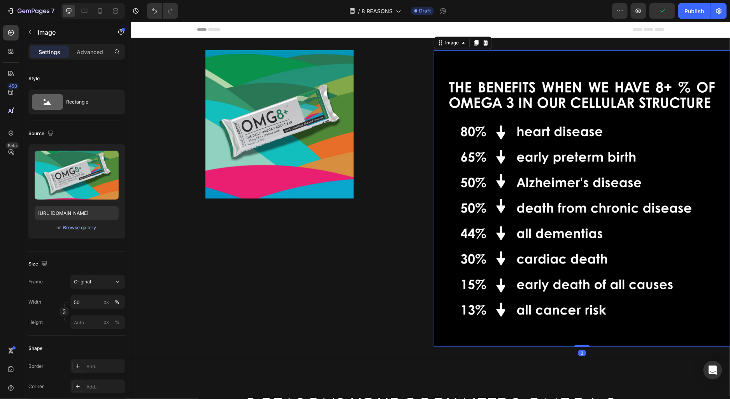
click at [542, 206] on img at bounding box center [582, 198] width 297 height 297
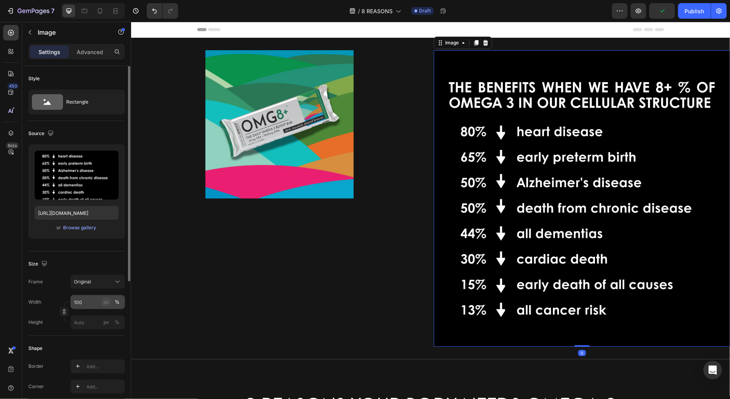
click at [113, 318] on button "px" at bounding box center [117, 322] width 9 height 9
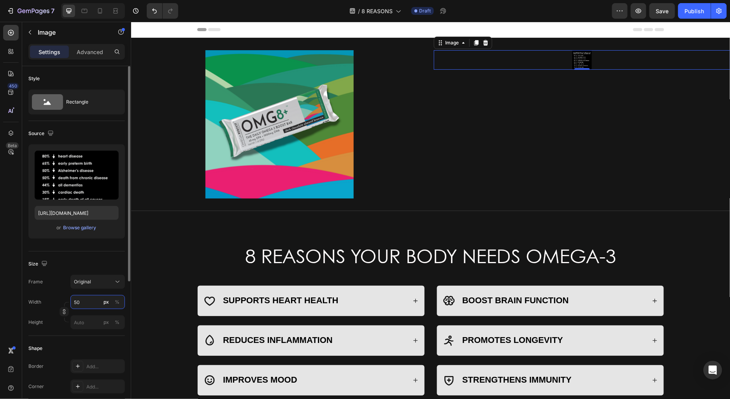
type input "5"
type input "1"
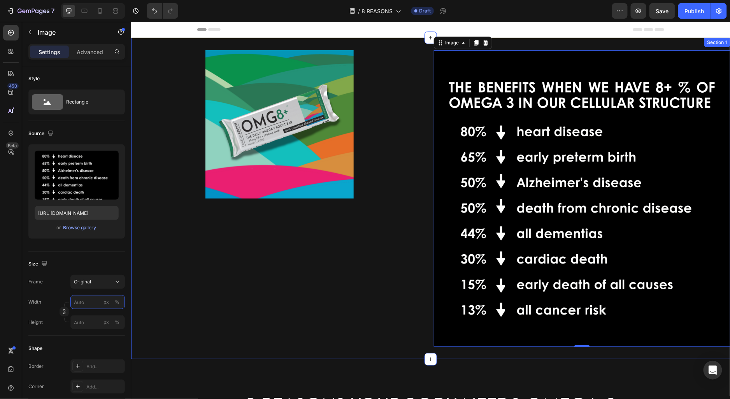
type input "1"
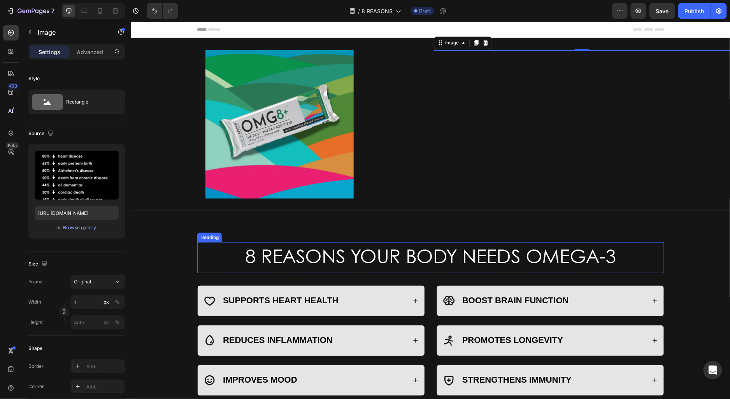
click at [317, 269] on h2 "8 REASONS YOUR BODY NEEDS OMEGA-3" at bounding box center [430, 257] width 467 height 31
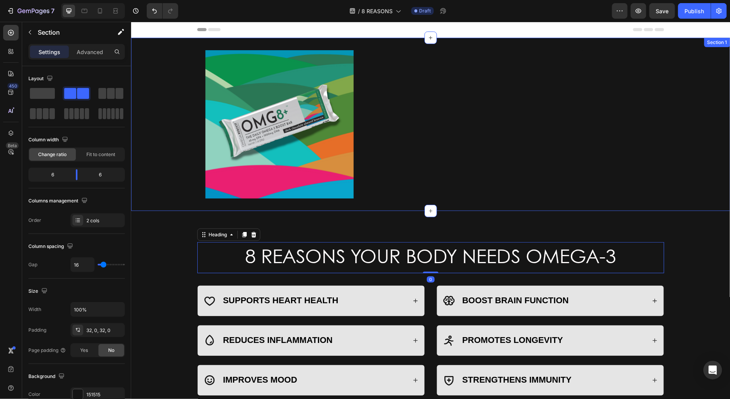
click at [554, 117] on div "Image" at bounding box center [582, 124] width 297 height 148
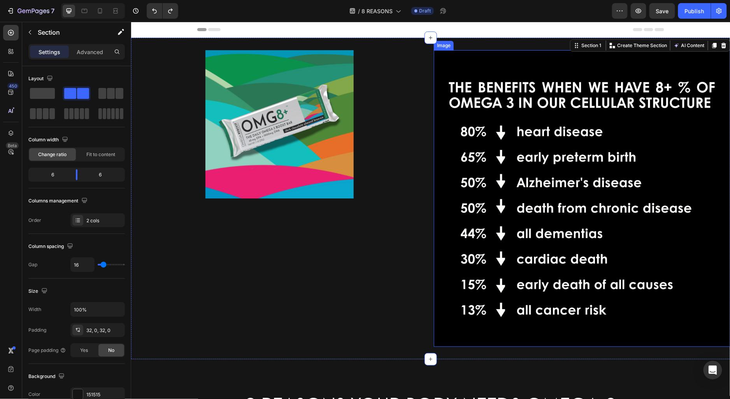
click at [508, 176] on img at bounding box center [582, 198] width 297 height 297
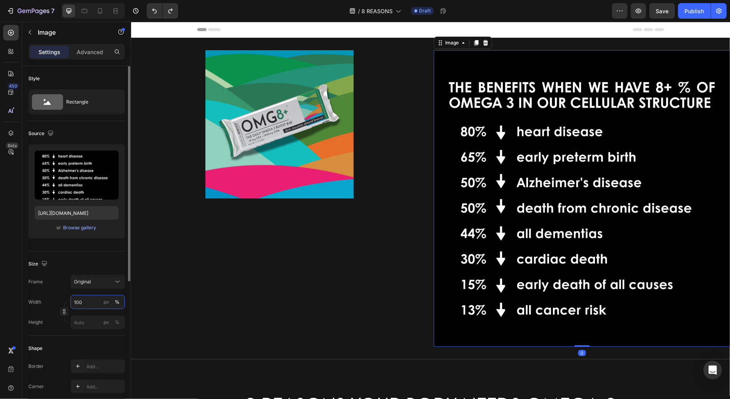
click at [91, 299] on input "100" at bounding box center [97, 302] width 55 height 14
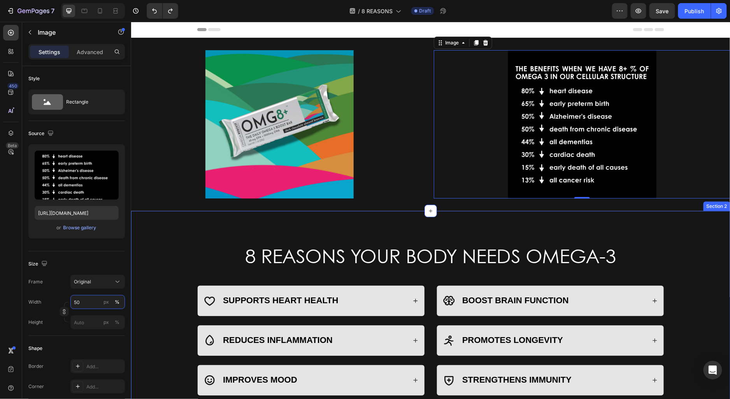
type input "50"
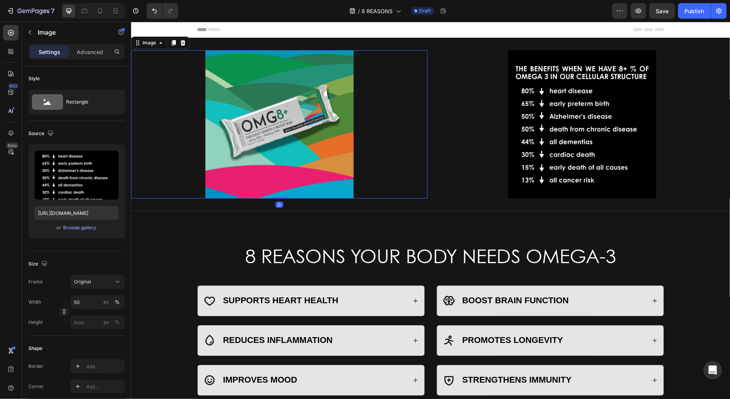
click at [424, 139] on div at bounding box center [279, 124] width 297 height 148
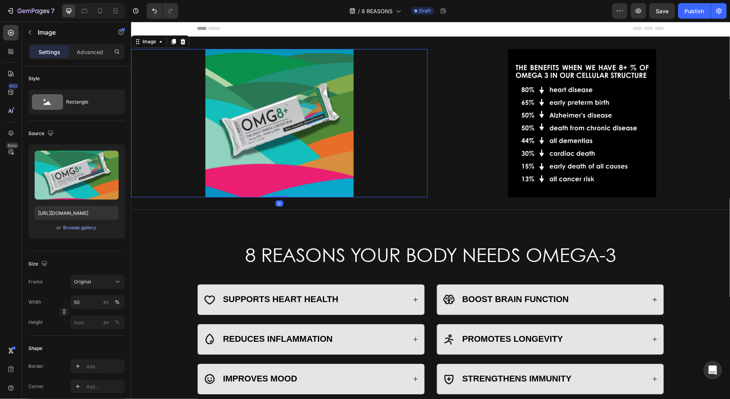
scroll to position [0, 0]
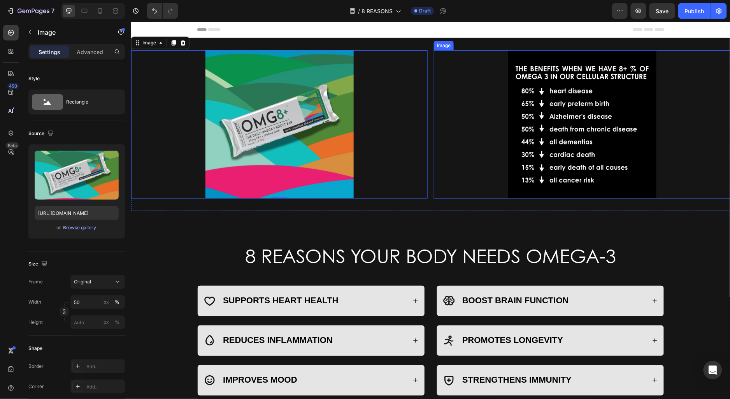
click at [553, 134] on img at bounding box center [582, 124] width 148 height 148
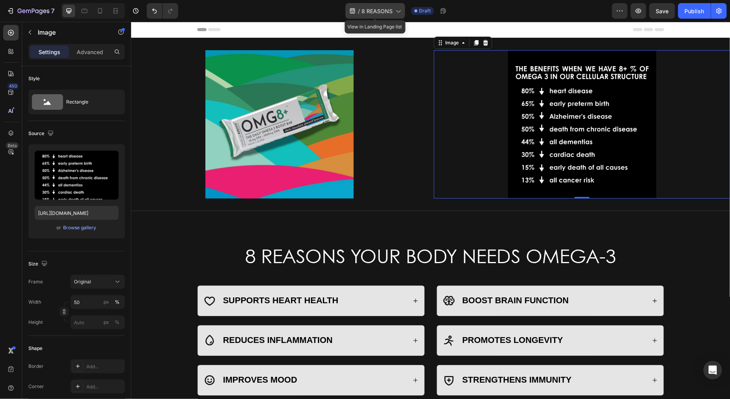
click at [392, 9] on span "8 REASONS" at bounding box center [377, 11] width 31 height 8
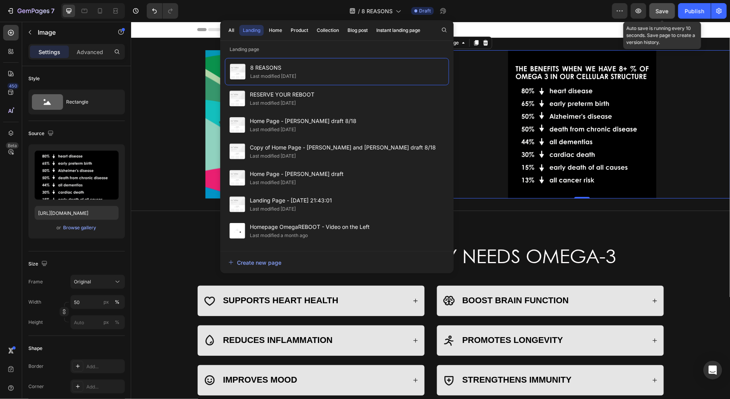
click at [670, 11] on button "Save" at bounding box center [663, 11] width 26 height 16
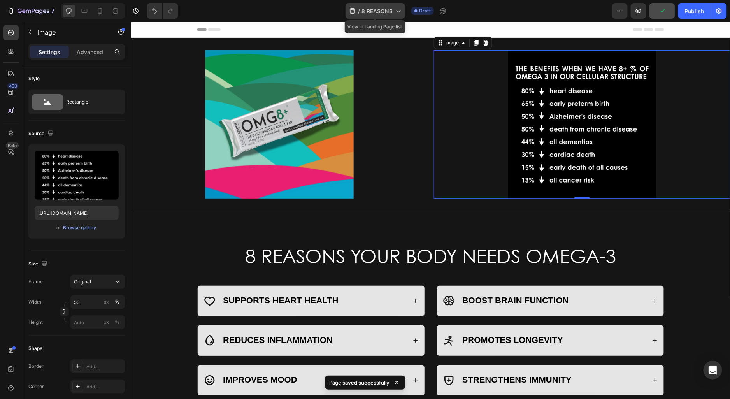
click at [369, 11] on span "8 REASONS" at bounding box center [377, 11] width 31 height 8
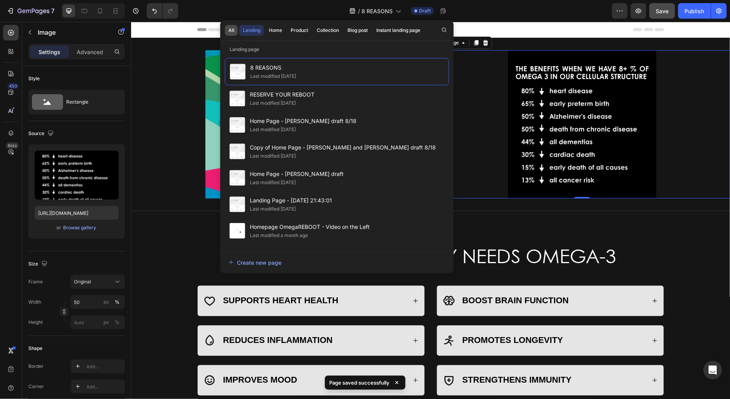
click at [231, 32] on div "All" at bounding box center [232, 30] width 6 height 7
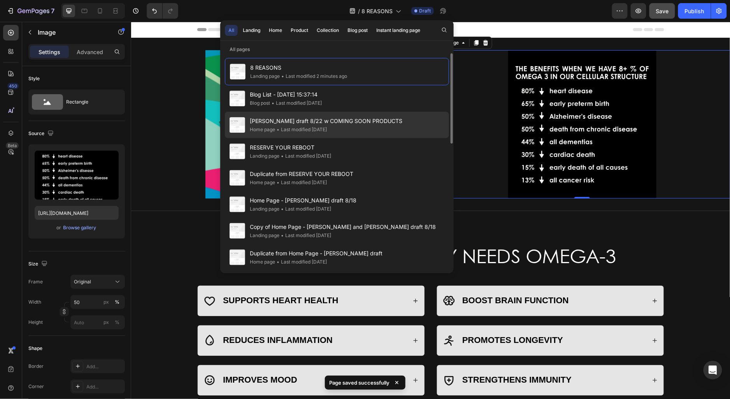
click at [297, 124] on span "[PERSON_NAME] draft 8/22 w COMING SOON PRODUCTS" at bounding box center [326, 120] width 153 height 9
